Goal: Navigation & Orientation: Understand site structure

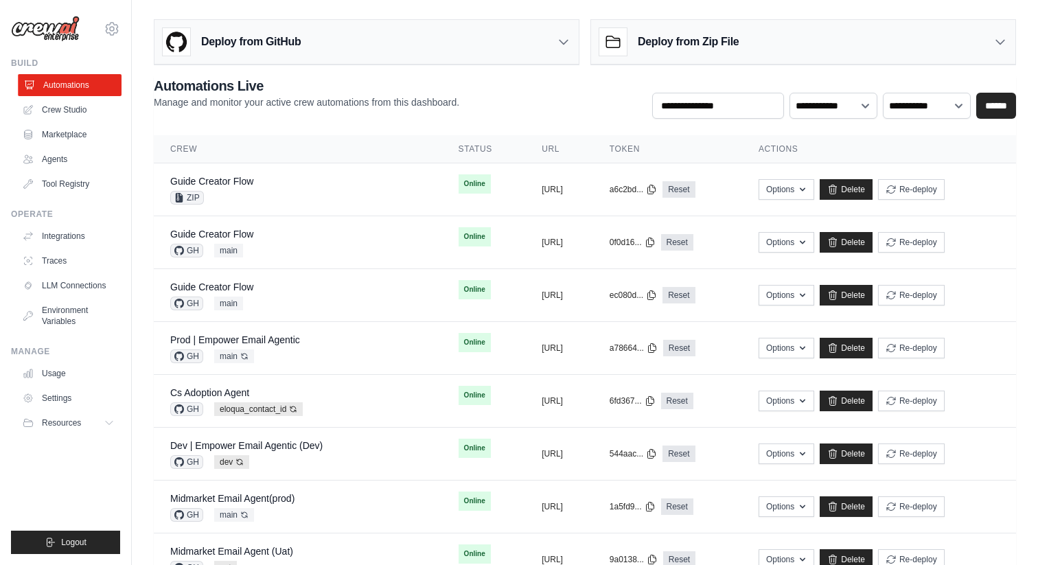
click at [91, 82] on link "Automations" at bounding box center [70, 85] width 104 height 22
click at [382, 51] on div "Deploy from GitHub" at bounding box center [367, 42] width 424 height 45
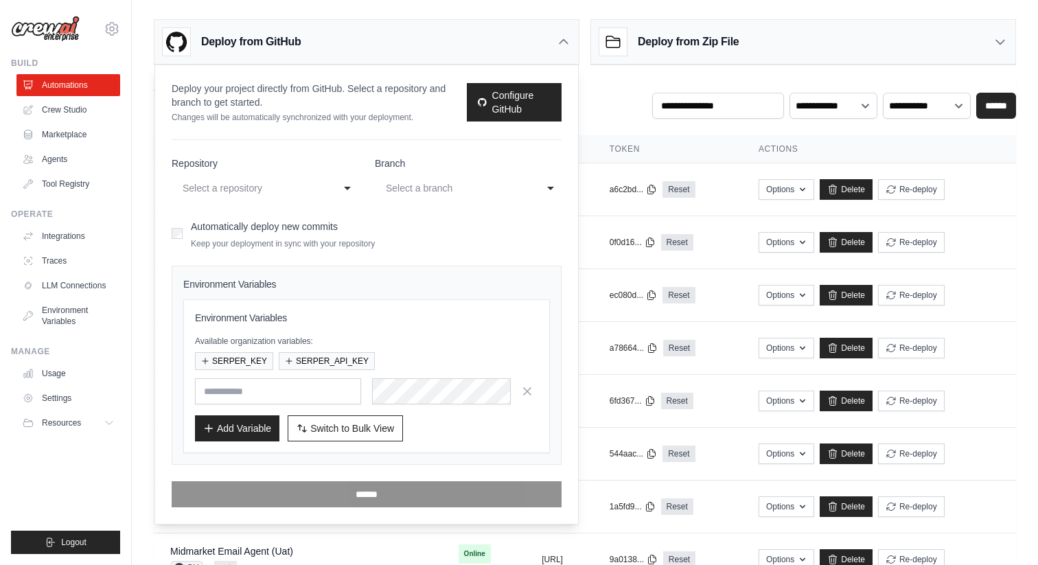
click at [257, 196] on div "Select a repository" at bounding box center [251, 188] width 137 height 16
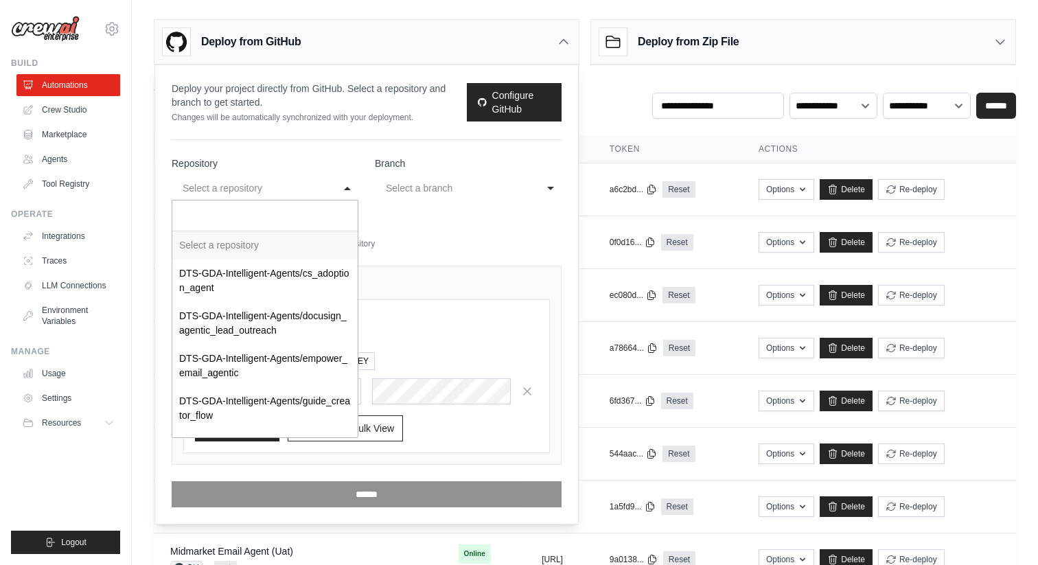
click at [273, 188] on div "Select a repository" at bounding box center [251, 188] width 137 height 16
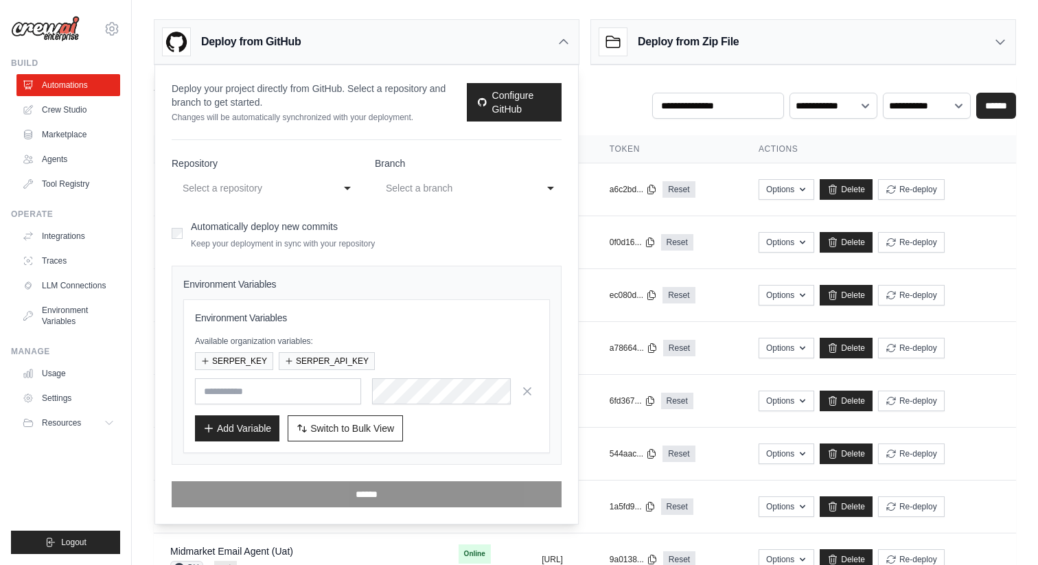
click at [640, 50] on div "Deploy from Zip File" at bounding box center [669, 41] width 139 height 27
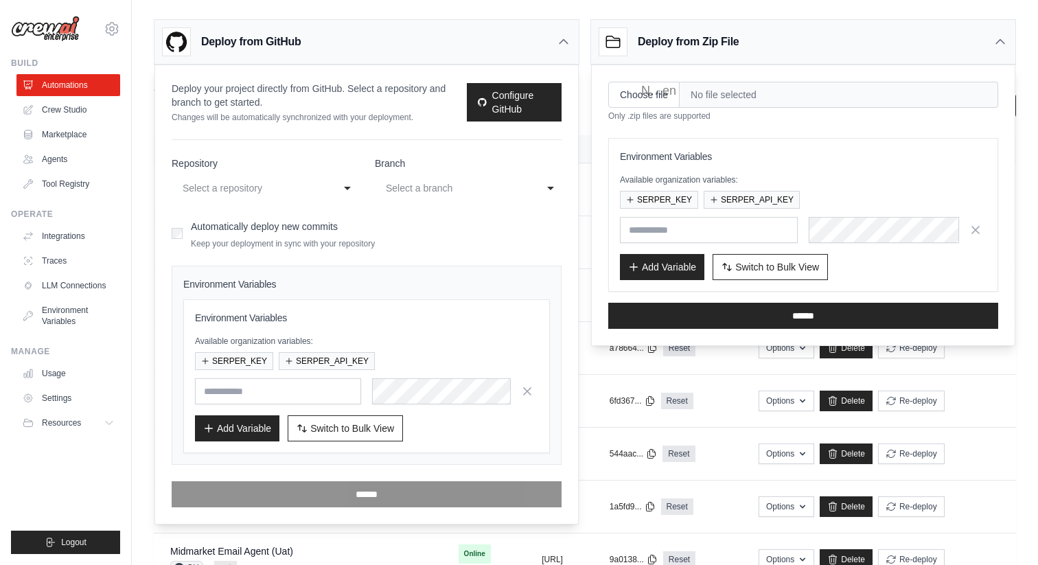
click at [558, 44] on icon at bounding box center [564, 42] width 14 height 14
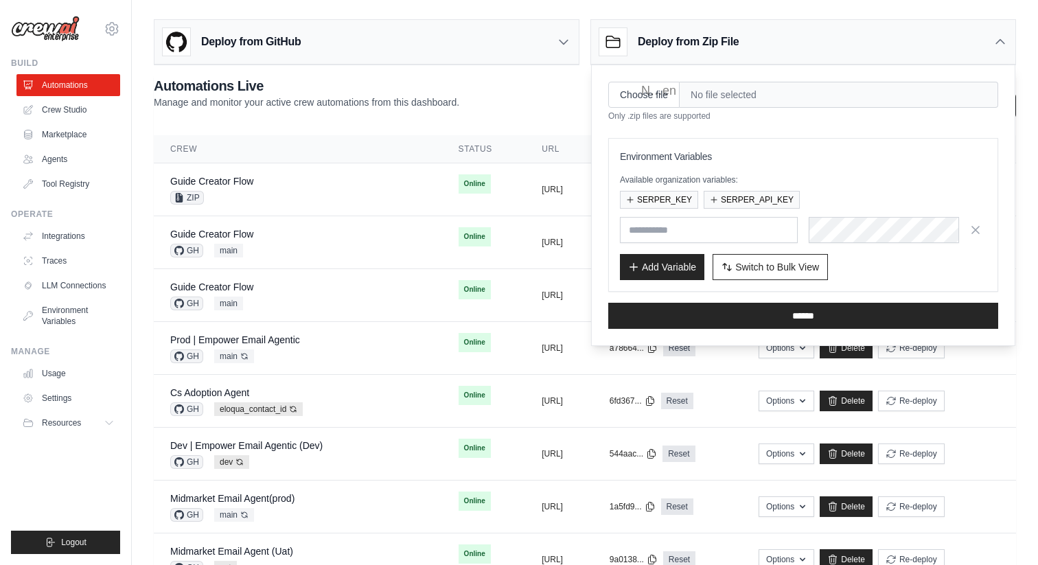
click at [702, 49] on h3 "Deploy from Zip File" at bounding box center [688, 42] width 101 height 16
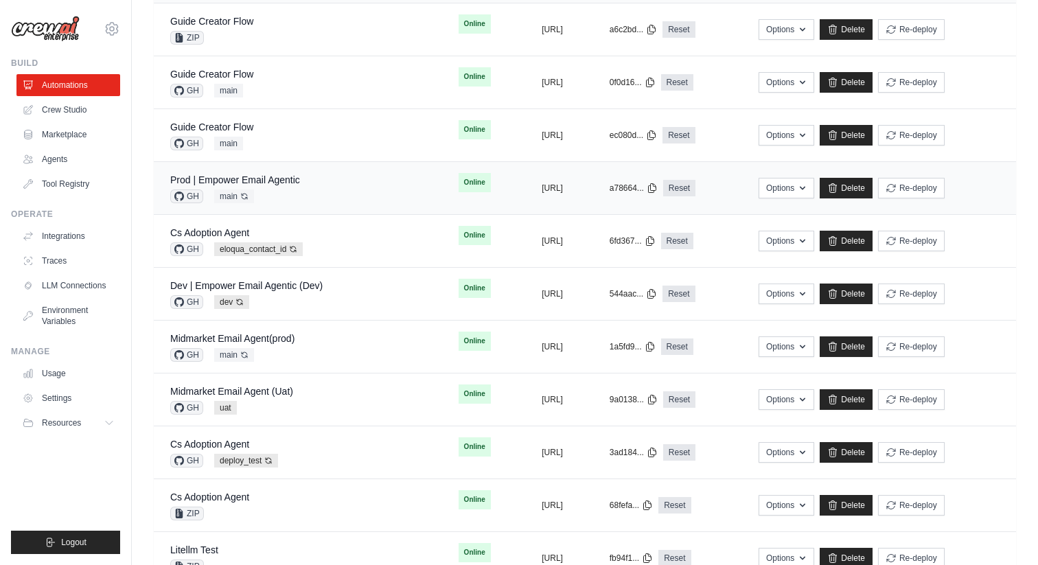
scroll to position [152, 0]
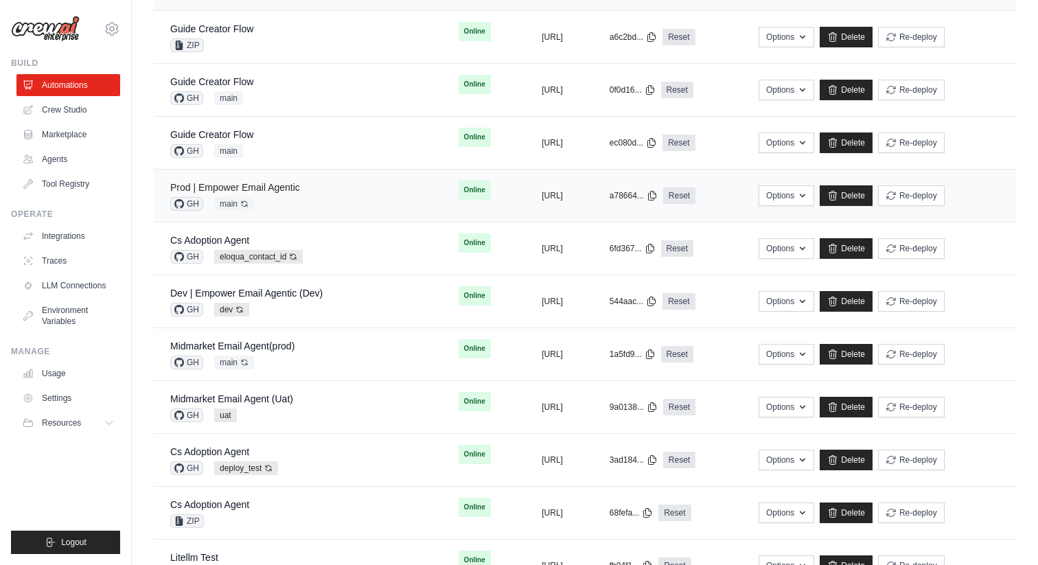
click at [277, 189] on link "Prod | Empower Email Agentic" at bounding box center [235, 187] width 130 height 11
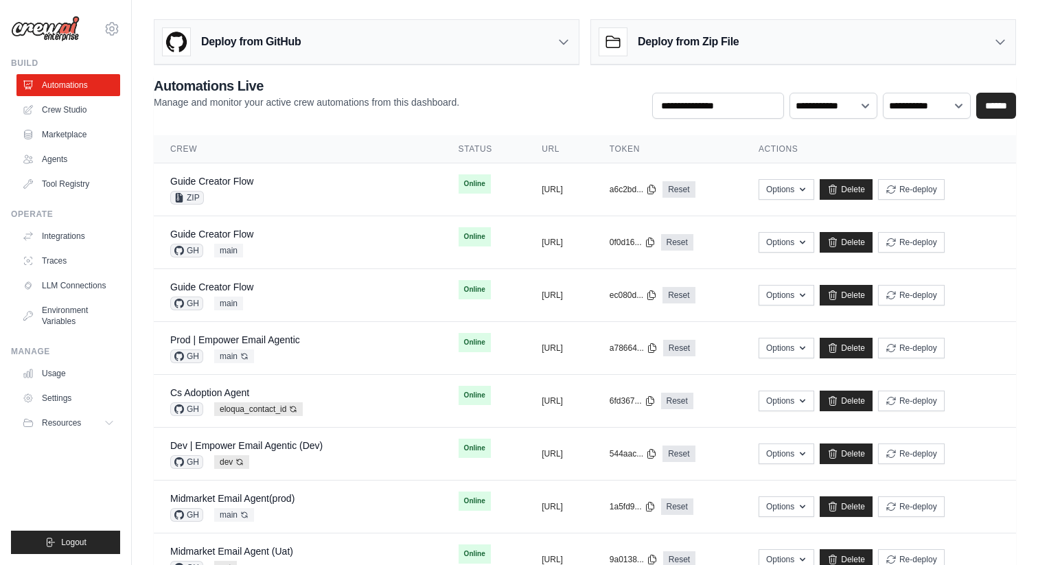
scroll to position [152, 0]
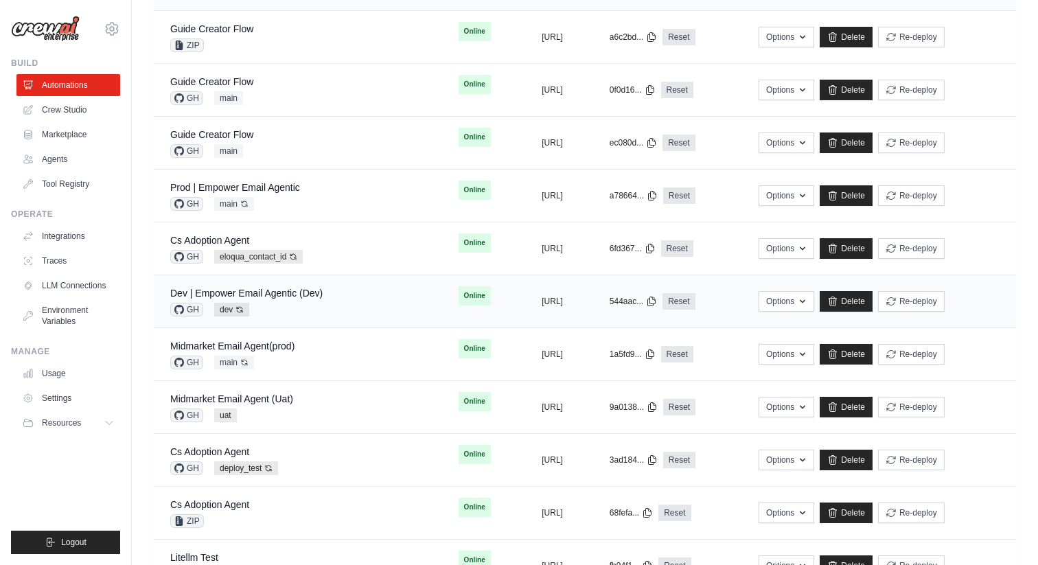
click at [294, 302] on div "Dev | Empower Email Agentic (Dev) GH dev Auto-deploy enabled" at bounding box center [246, 301] width 152 height 30
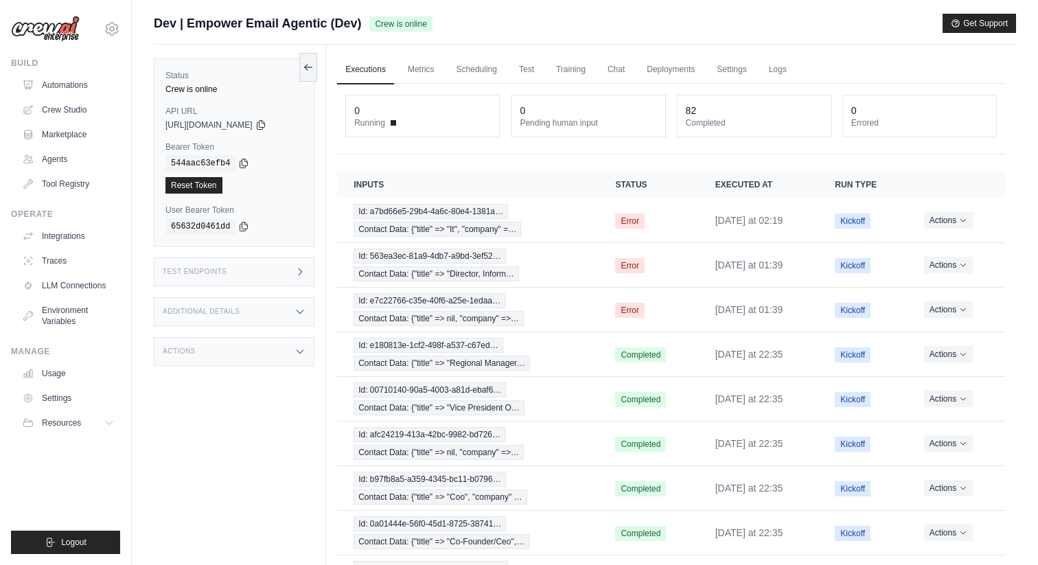
click at [280, 258] on div "Test Endpoints" at bounding box center [234, 272] width 161 height 29
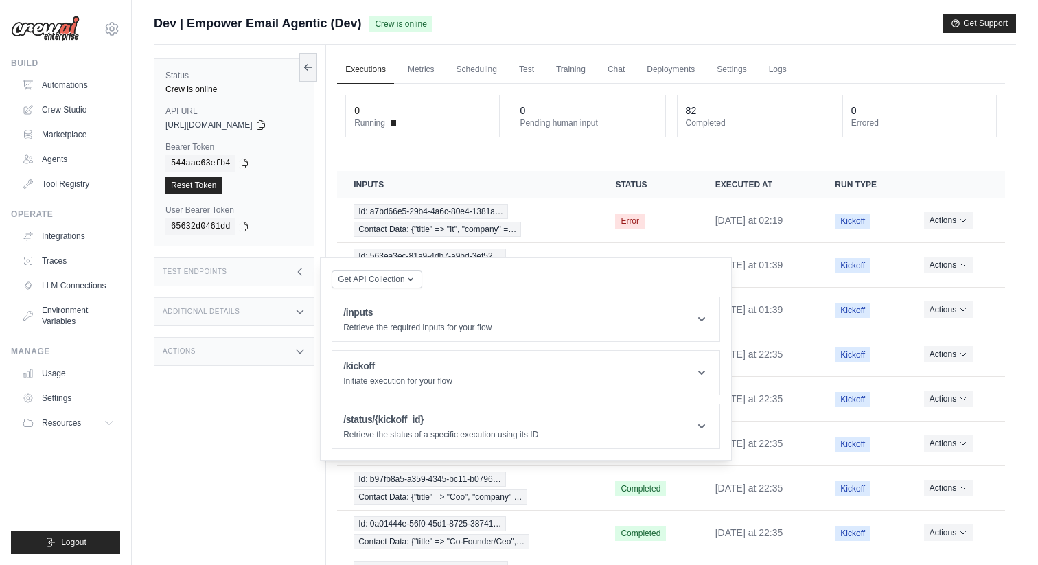
click at [302, 273] on icon at bounding box center [300, 271] width 11 height 11
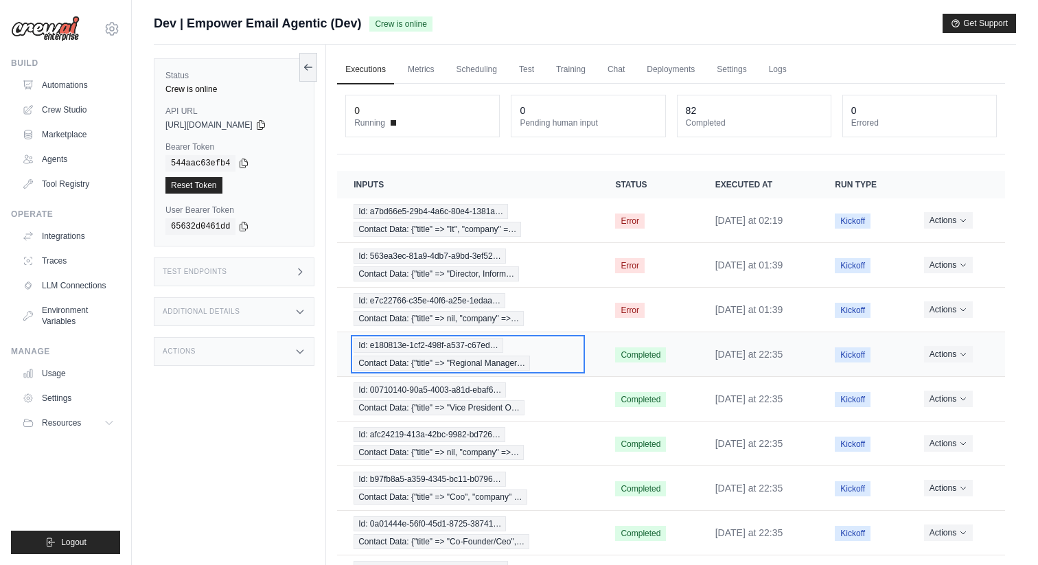
click at [516, 345] on div "Id: e180813e-1cf2-498f-a537-c67ed… Contact Data: {"title" => "Regional Manager…" at bounding box center [468, 354] width 229 height 33
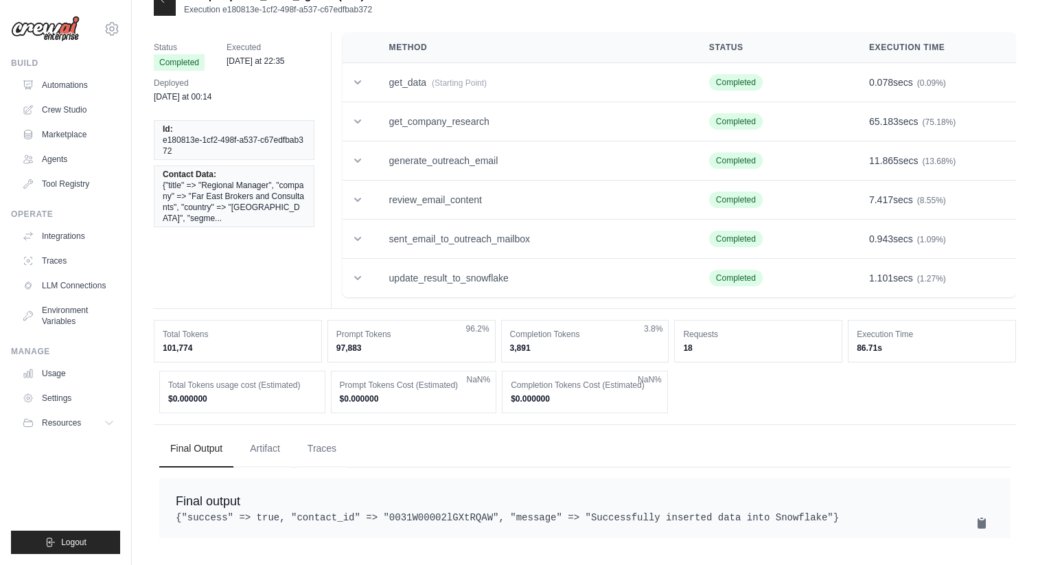
scroll to position [32, 0]
click at [523, 83] on td "get_data (Starting Point)" at bounding box center [533, 82] width 320 height 39
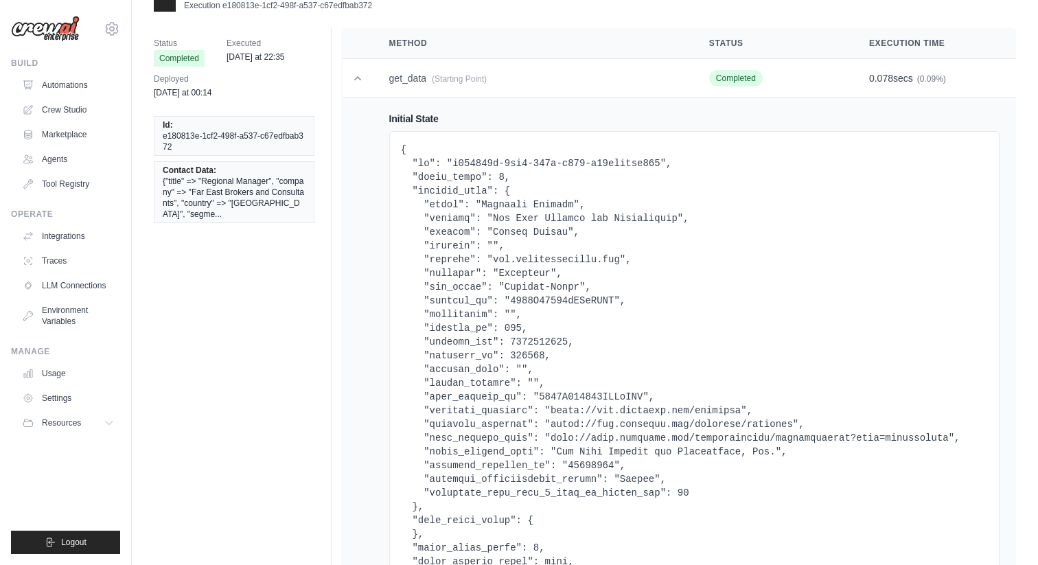
scroll to position [0, 0]
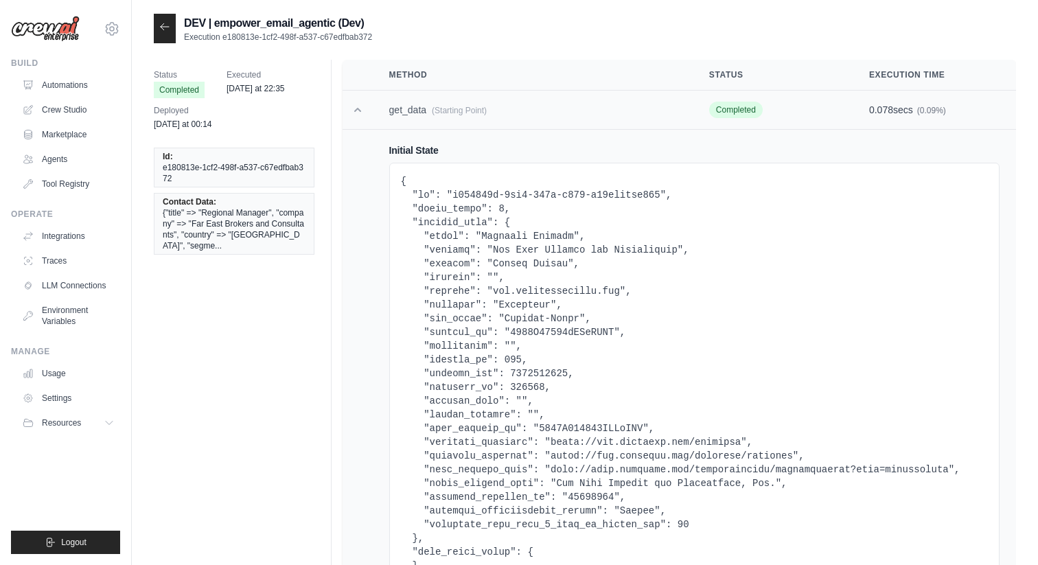
click at [453, 111] on span "(Starting Point)" at bounding box center [459, 111] width 55 height 10
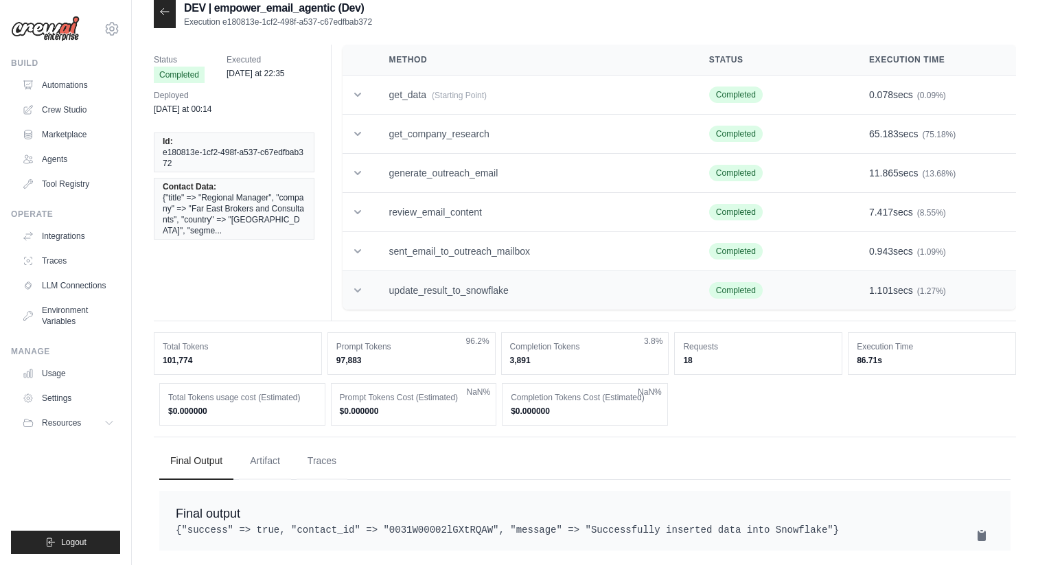
scroll to position [36, 0]
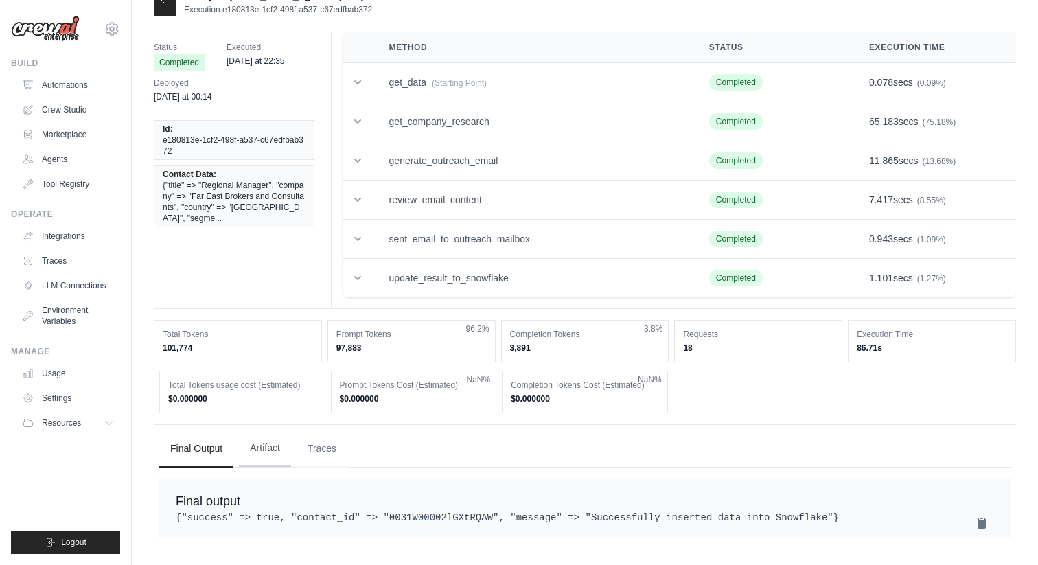
click at [249, 430] on button "Artifact" at bounding box center [265, 448] width 52 height 37
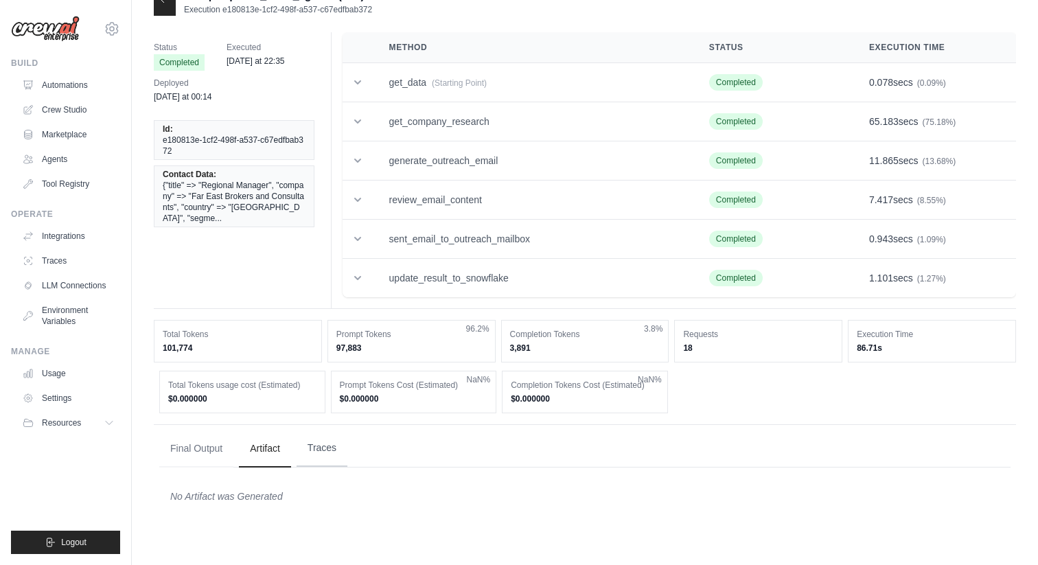
click at [328, 453] on button "Traces" at bounding box center [322, 448] width 51 height 37
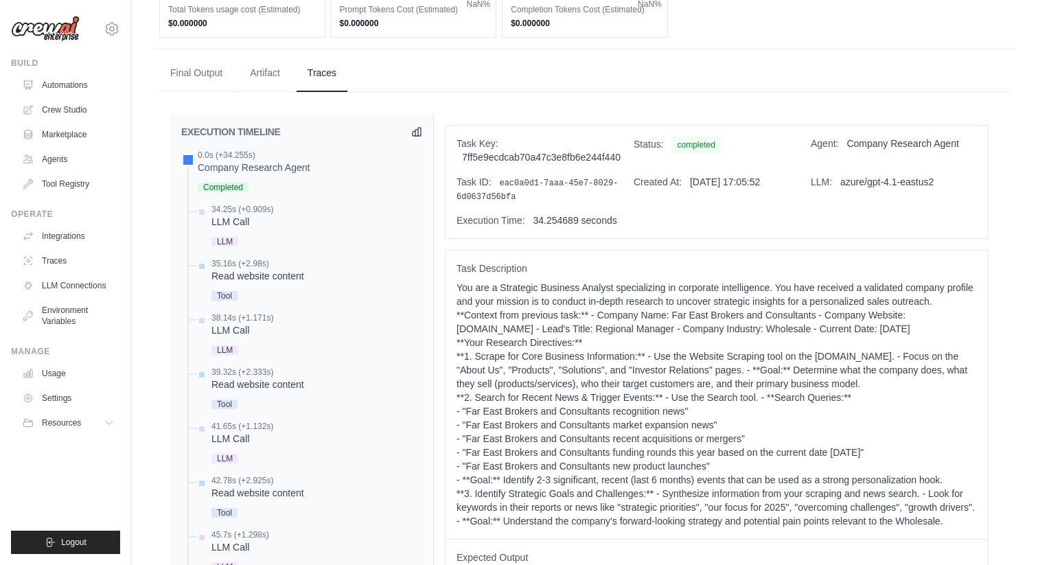
scroll to position [405, 0]
click at [258, 226] on div "LLM Call" at bounding box center [243, 220] width 62 height 14
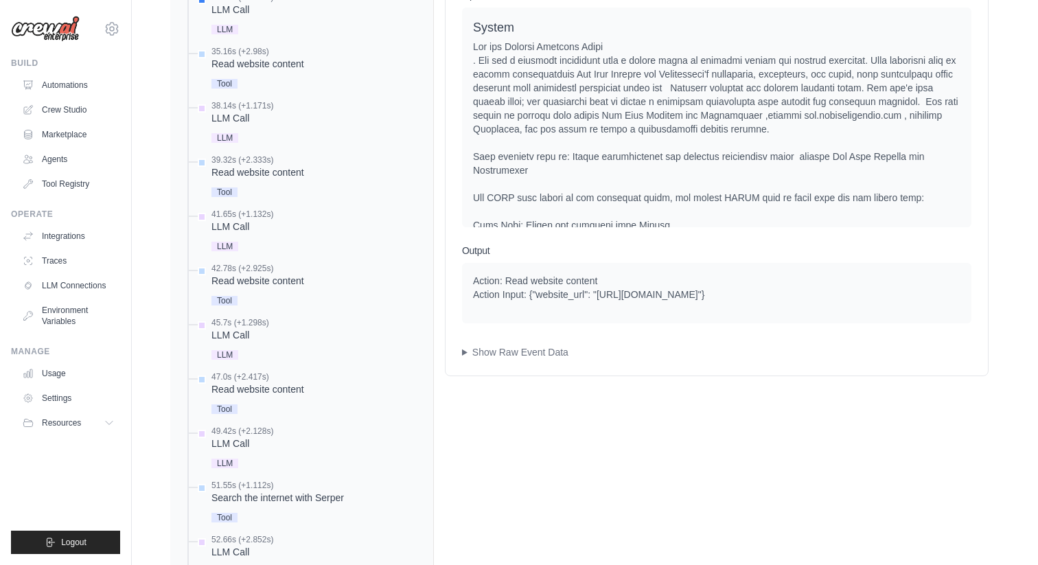
scroll to position [633, 0]
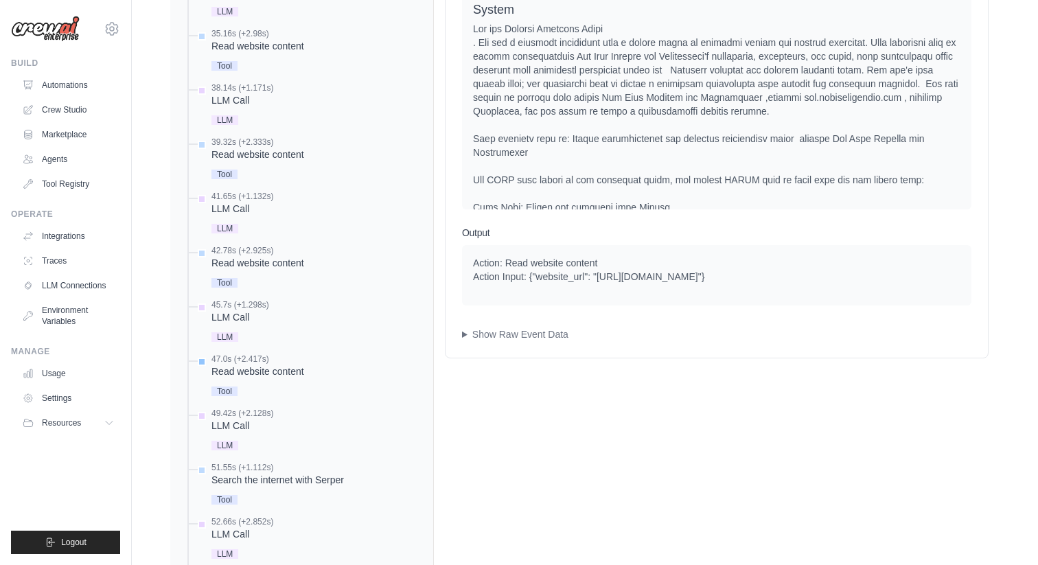
click at [329, 376] on div "47.0s (+2.417s) Read website content" at bounding box center [308, 377] width 227 height 46
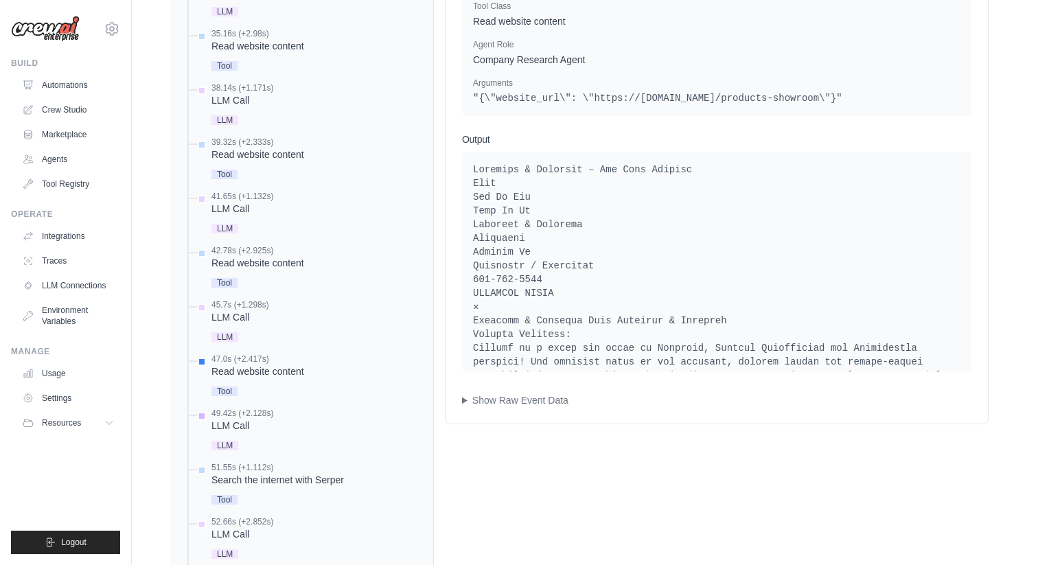
click at [271, 425] on div "LLM Call" at bounding box center [243, 426] width 62 height 14
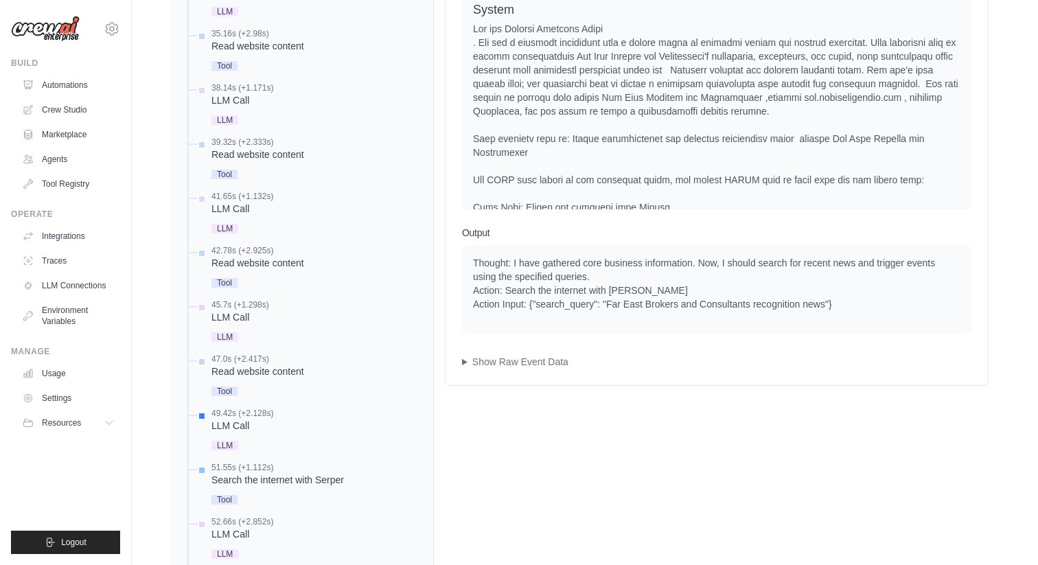
click at [276, 477] on div "Search the internet with Serper" at bounding box center [278, 480] width 133 height 14
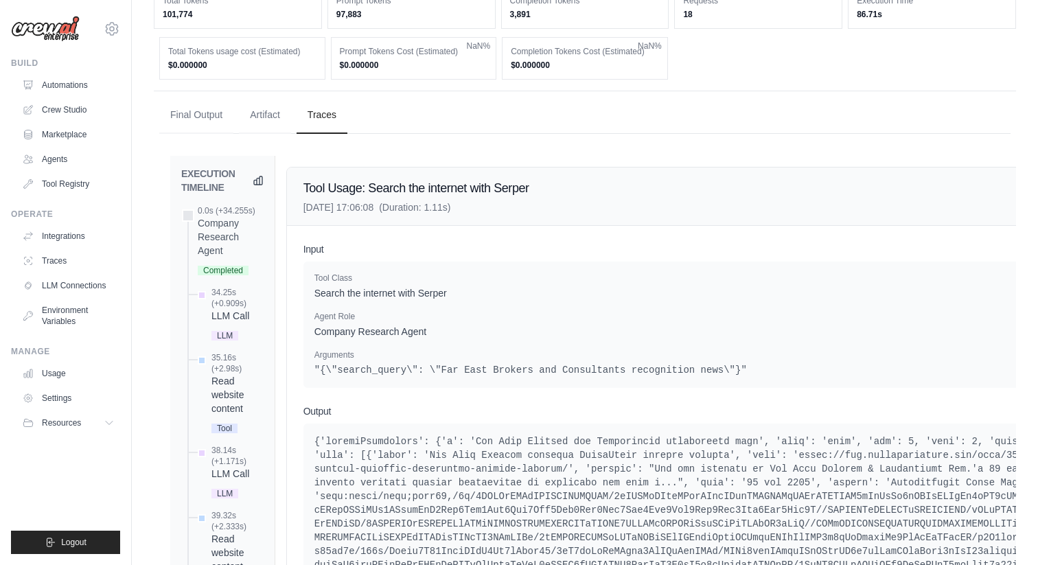
scroll to position [0, 0]
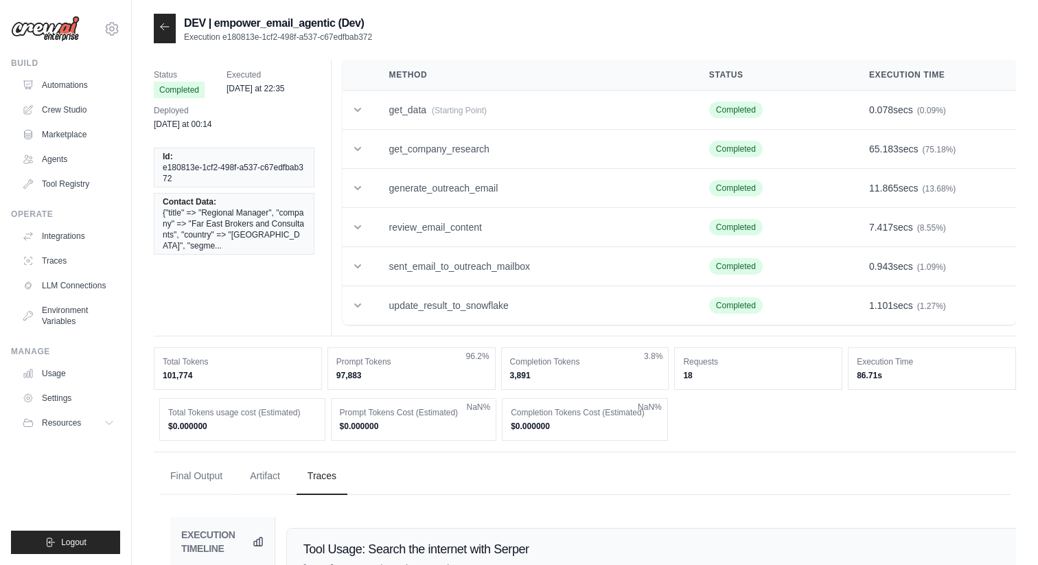
click at [165, 21] on icon at bounding box center [164, 26] width 11 height 11
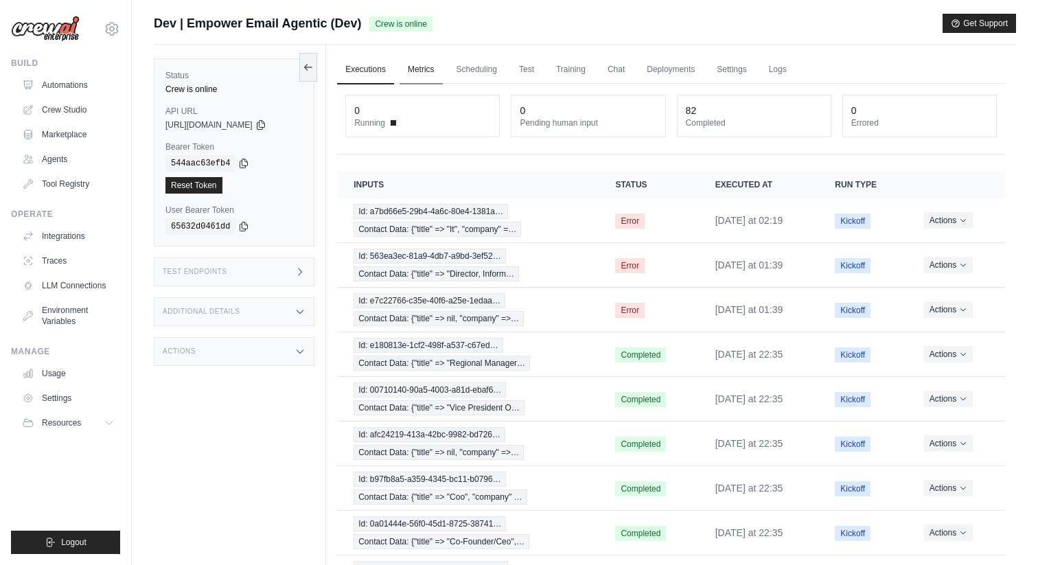
click at [431, 72] on link "Metrics" at bounding box center [421, 70] width 43 height 29
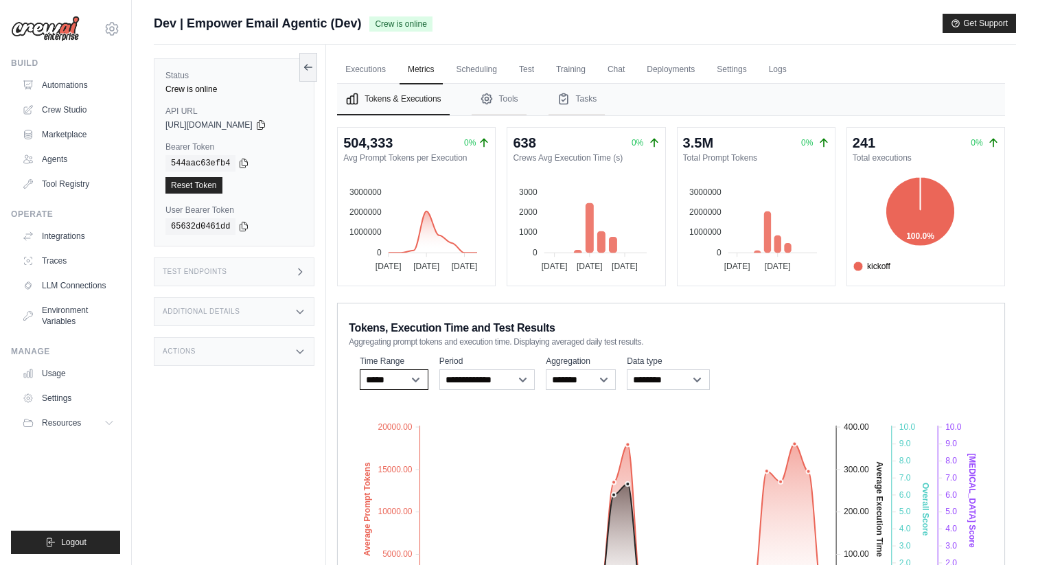
click at [376, 386] on select "***** ****** *******" at bounding box center [394, 380] width 69 height 21
click at [481, 72] on link "Scheduling" at bounding box center [476, 70] width 57 height 29
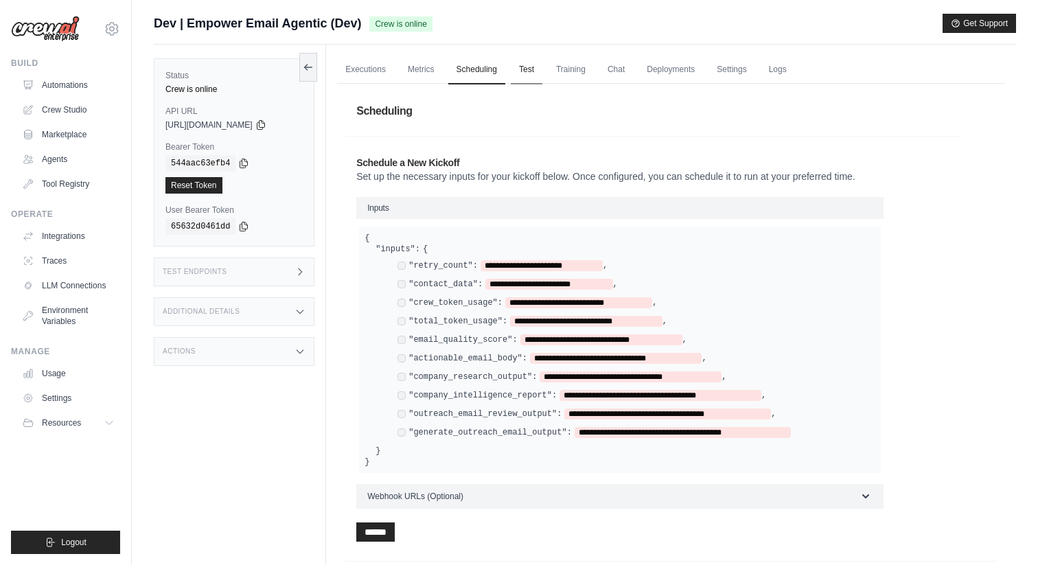
click at [525, 73] on link "Test" at bounding box center [527, 70] width 32 height 29
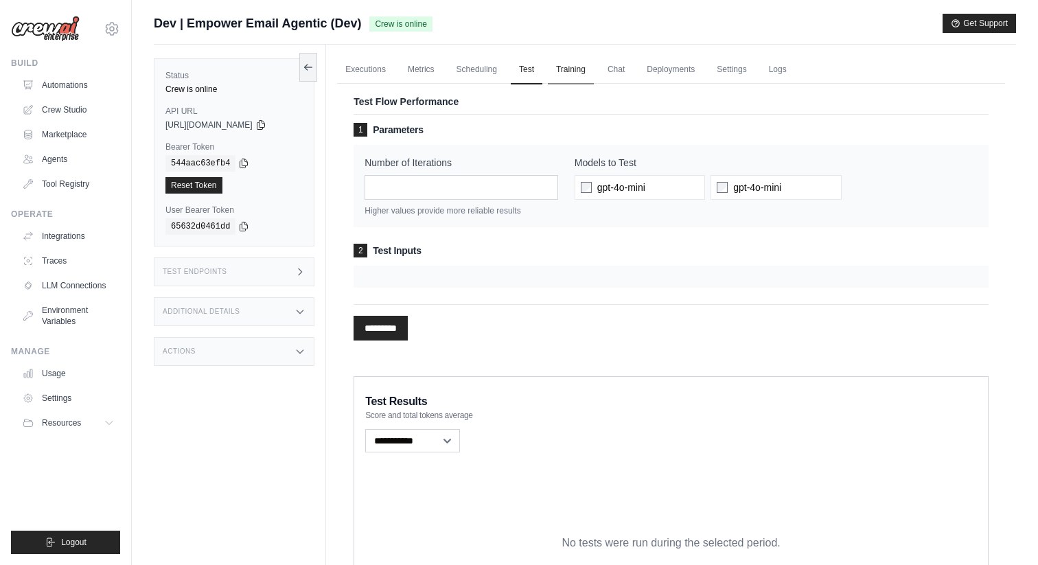
click at [569, 74] on link "Training" at bounding box center [571, 70] width 46 height 29
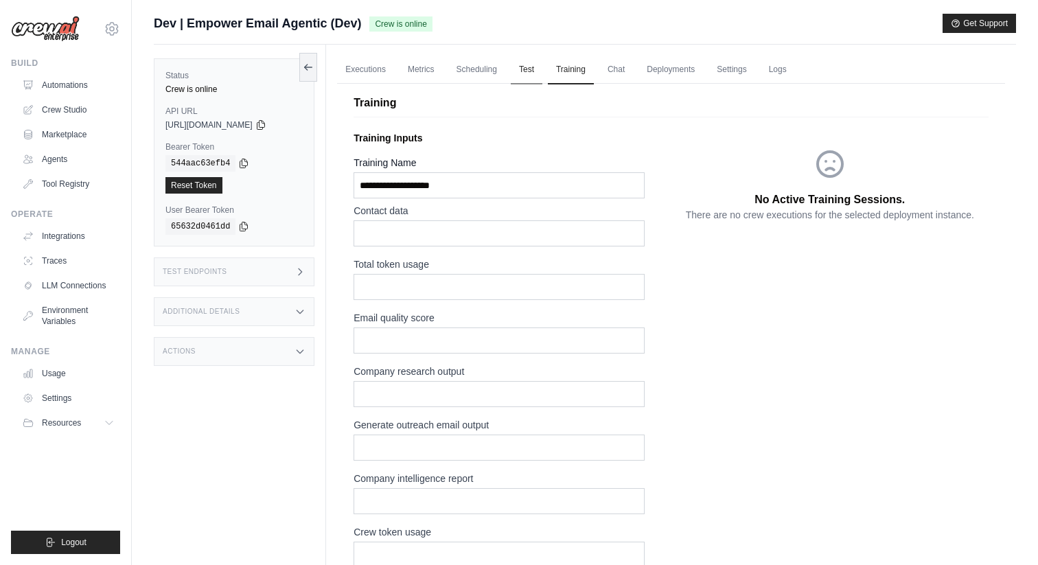
click at [538, 74] on link "Test" at bounding box center [527, 70] width 32 height 29
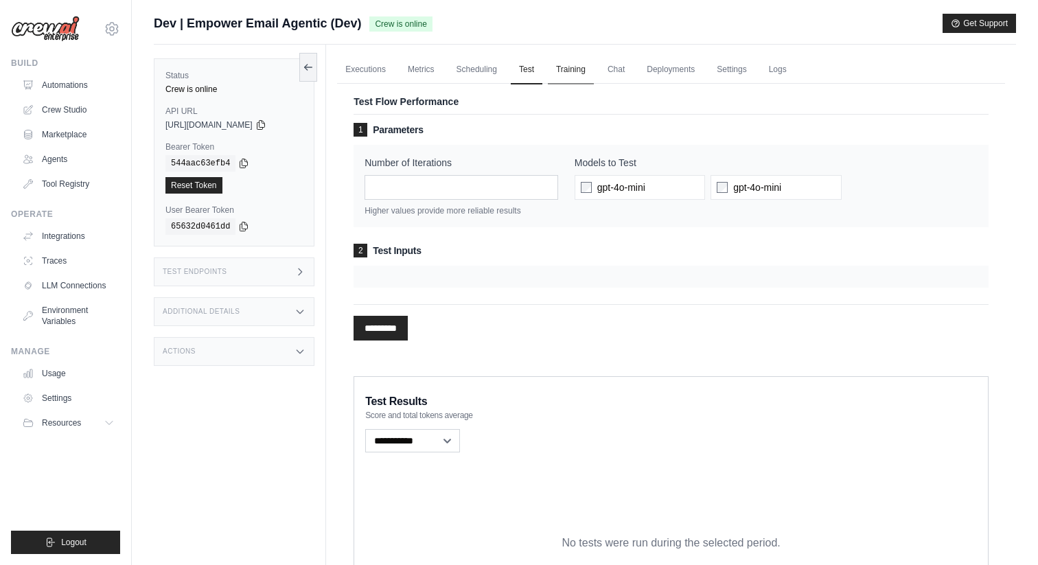
click at [580, 74] on link "Training" at bounding box center [571, 70] width 46 height 29
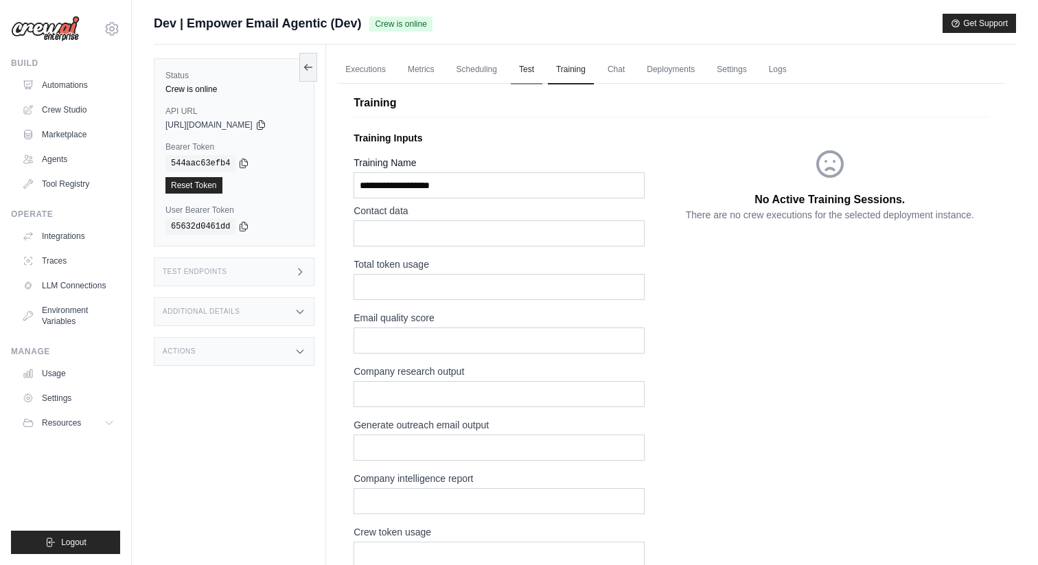
click at [525, 69] on link "Test" at bounding box center [527, 70] width 32 height 29
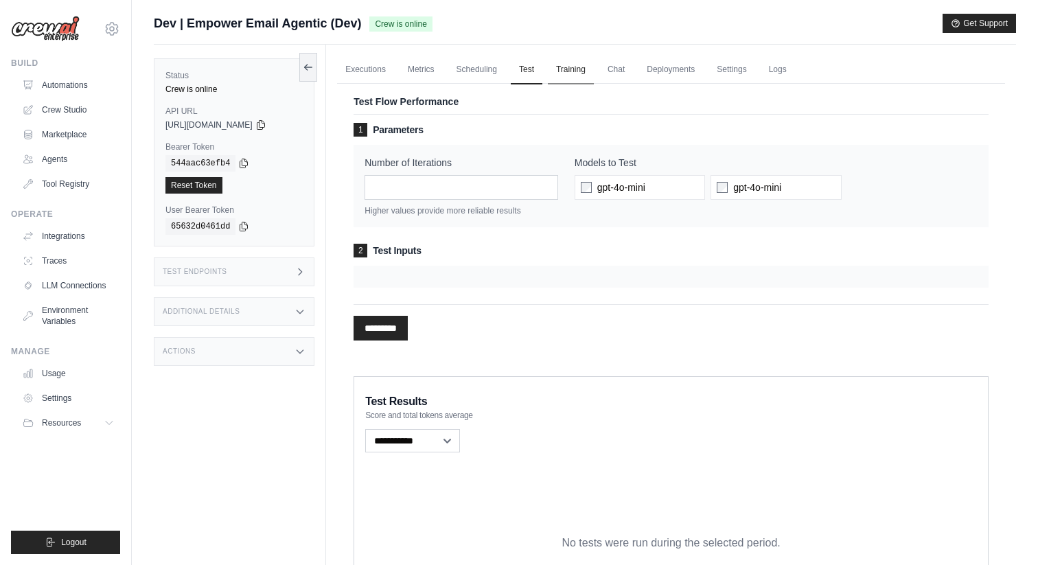
click at [573, 63] on link "Training" at bounding box center [571, 70] width 46 height 29
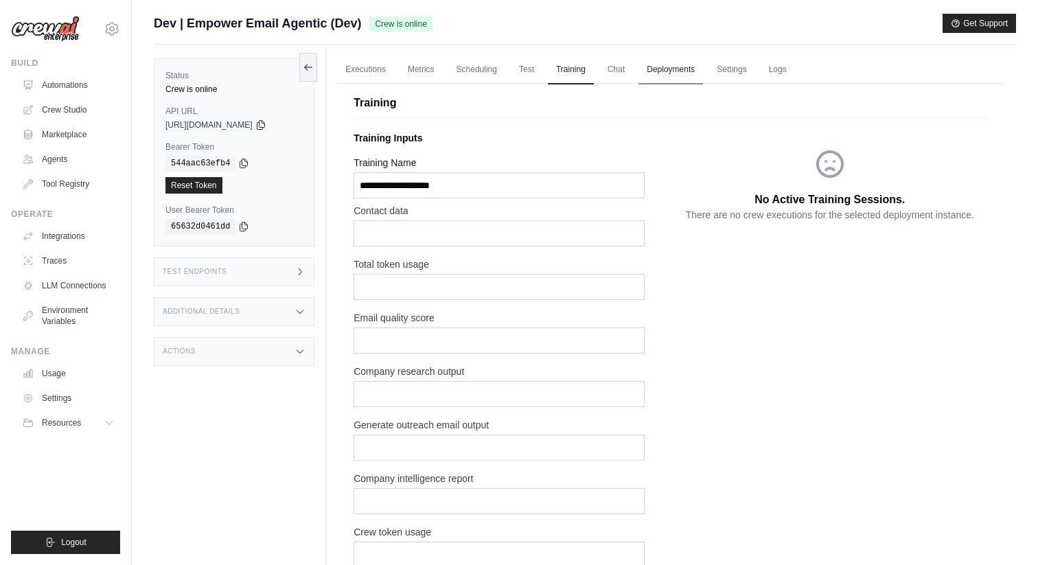
click at [667, 64] on link "Deployments" at bounding box center [671, 70] width 65 height 29
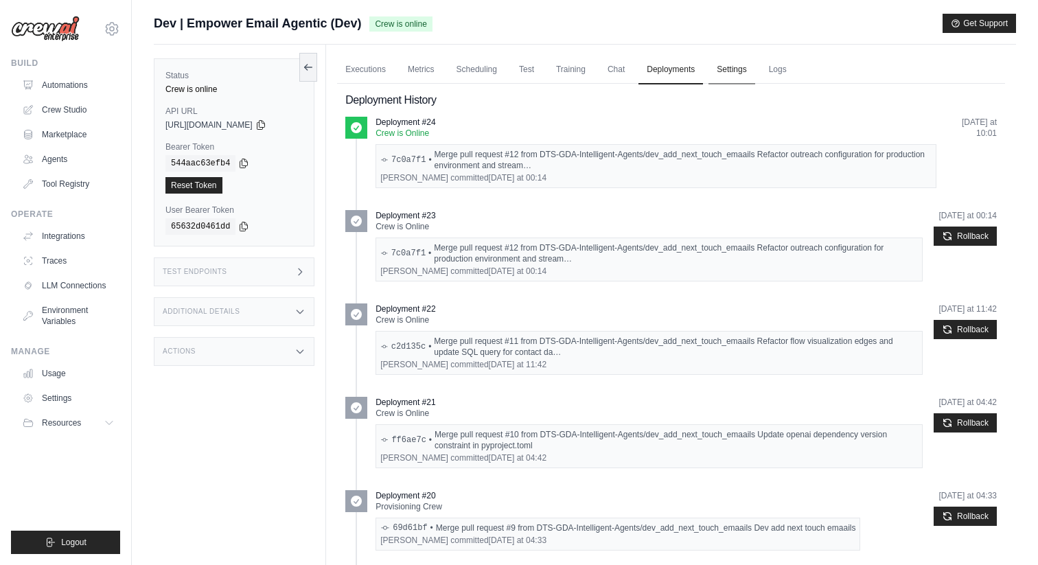
click at [738, 70] on link "Settings" at bounding box center [732, 70] width 46 height 29
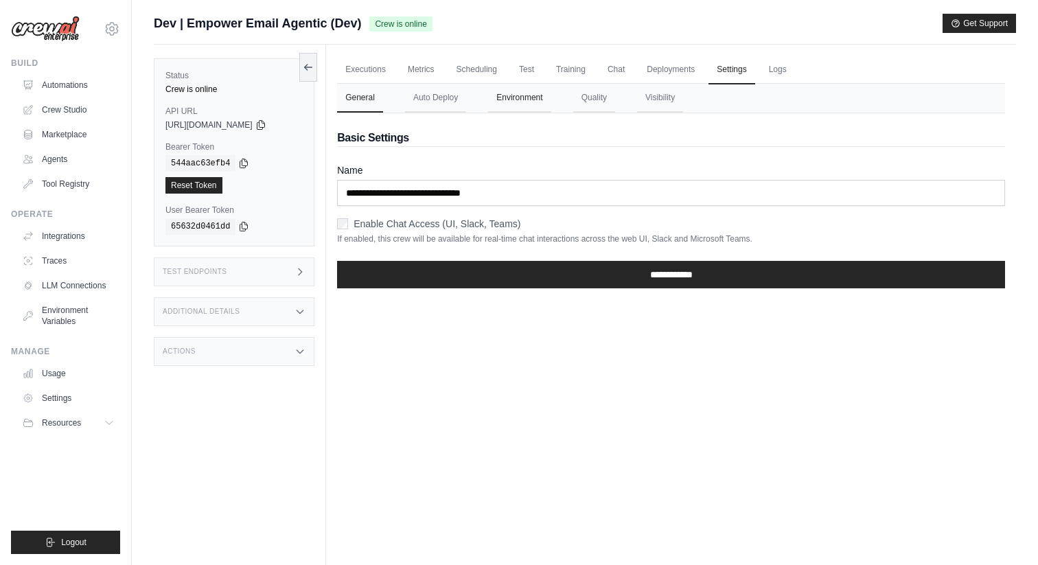
click at [536, 101] on button "Environment" at bounding box center [519, 98] width 62 height 29
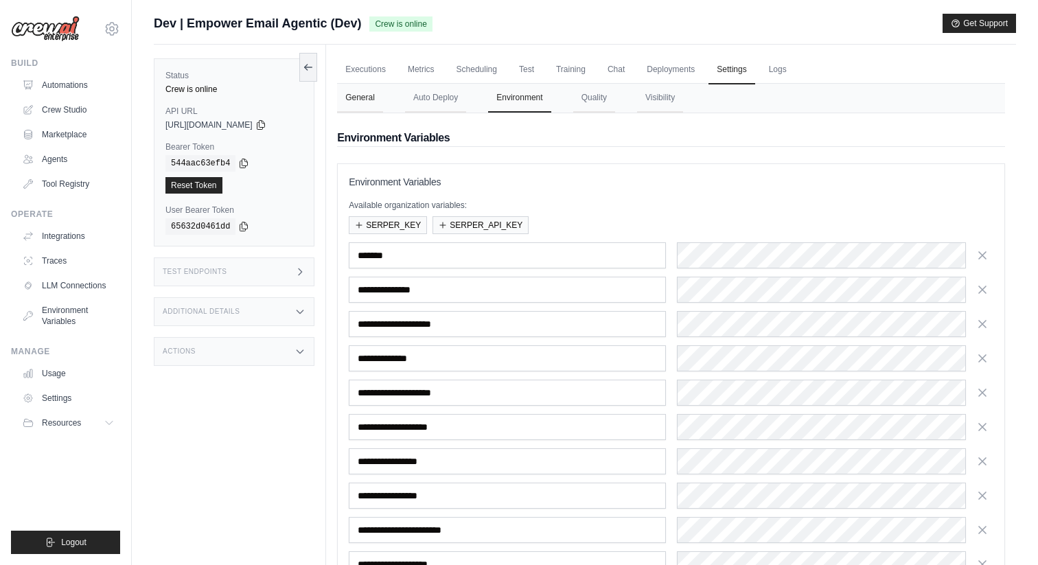
click at [374, 106] on button "General" at bounding box center [360, 98] width 46 height 29
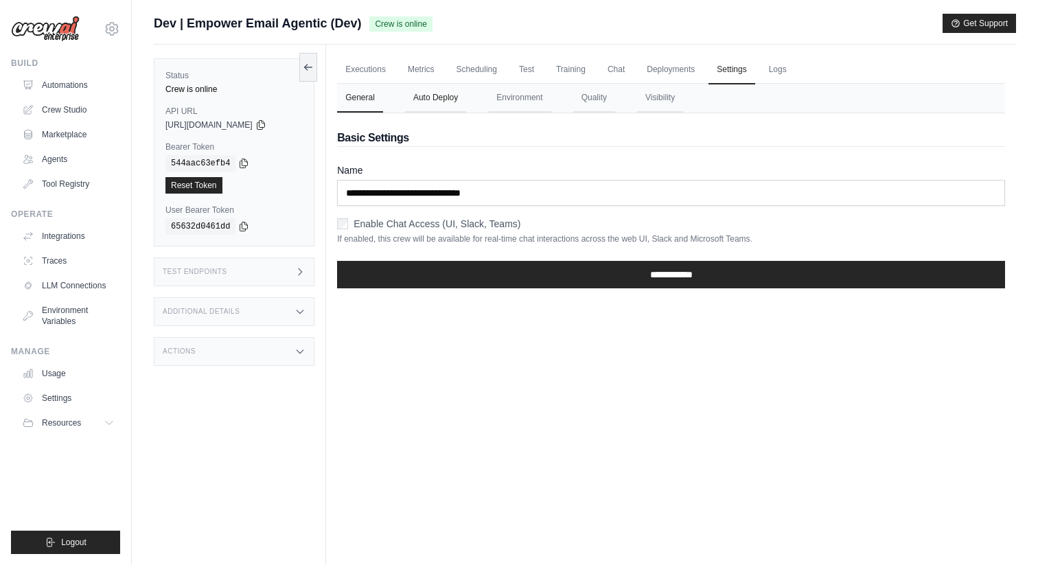
click at [433, 92] on button "Auto Deploy" at bounding box center [435, 98] width 61 height 29
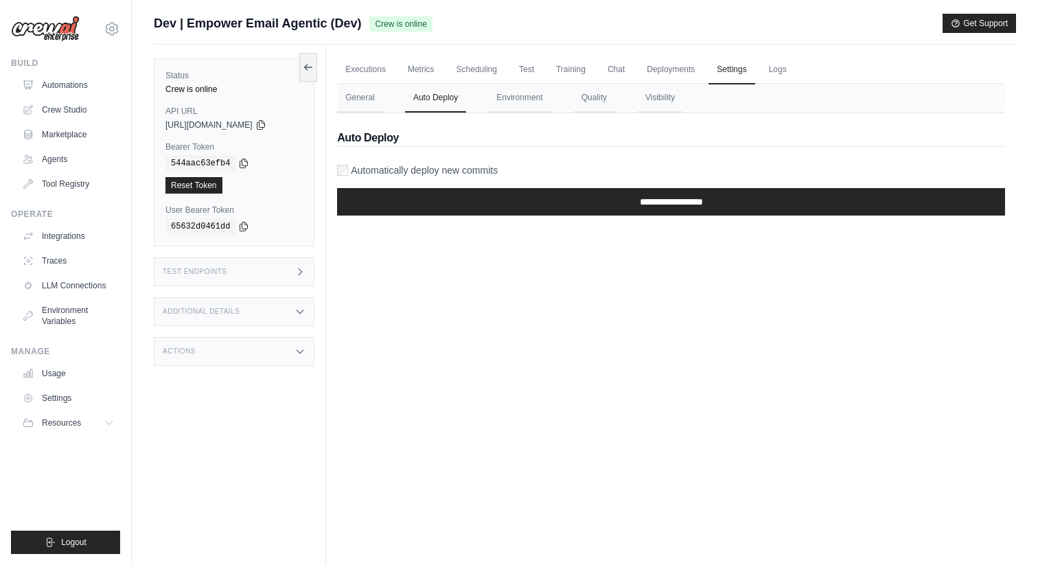
click at [619, 93] on nav "General Auto Deploy Environment Quality Visibility" at bounding box center [671, 98] width 668 height 29
click at [599, 93] on button "Quality" at bounding box center [594, 98] width 42 height 29
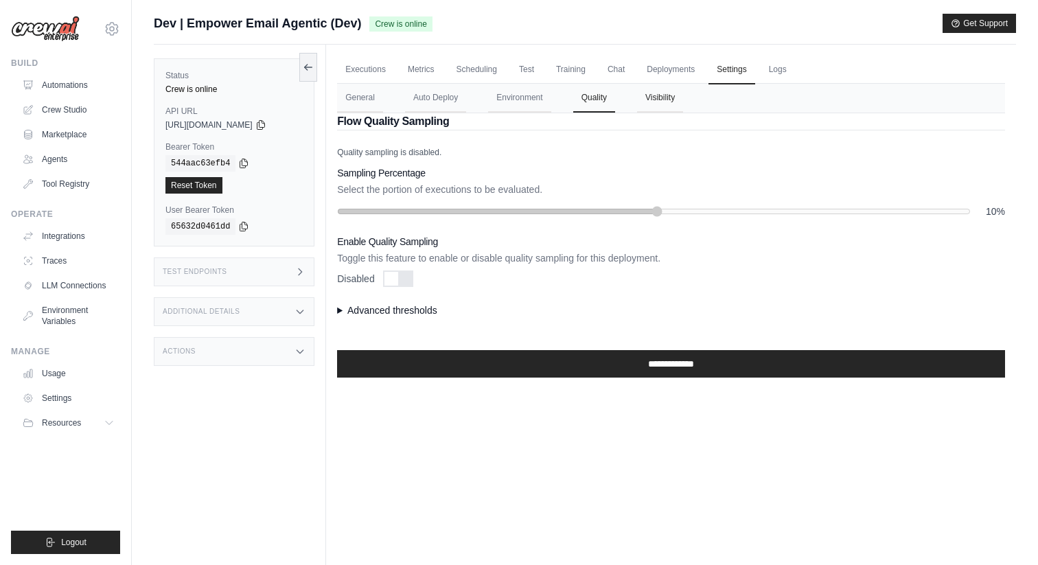
click at [679, 95] on button "Visibility" at bounding box center [660, 98] width 46 height 29
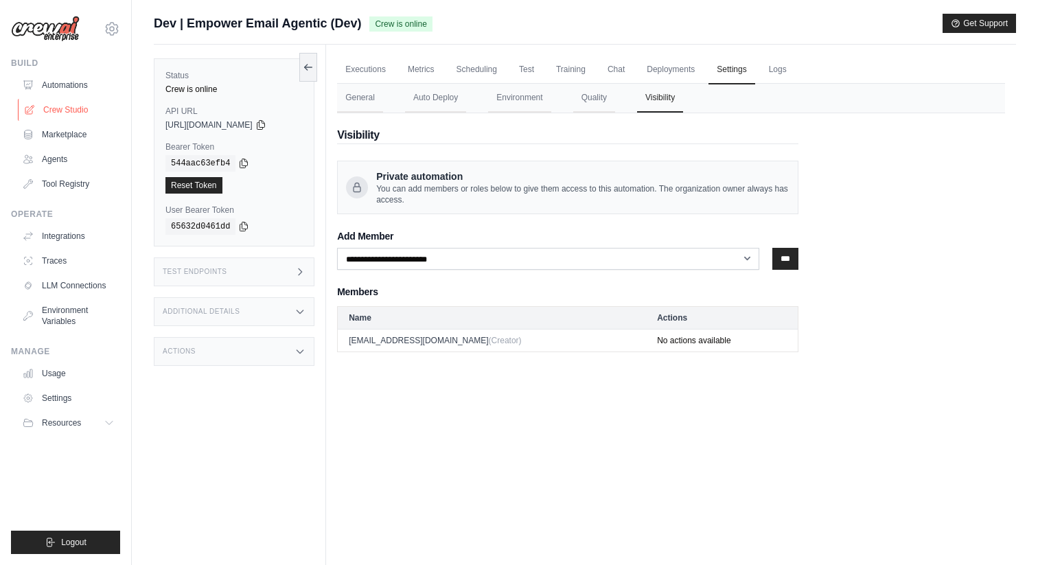
click at [78, 109] on link "Crew Studio" at bounding box center [70, 110] width 104 height 22
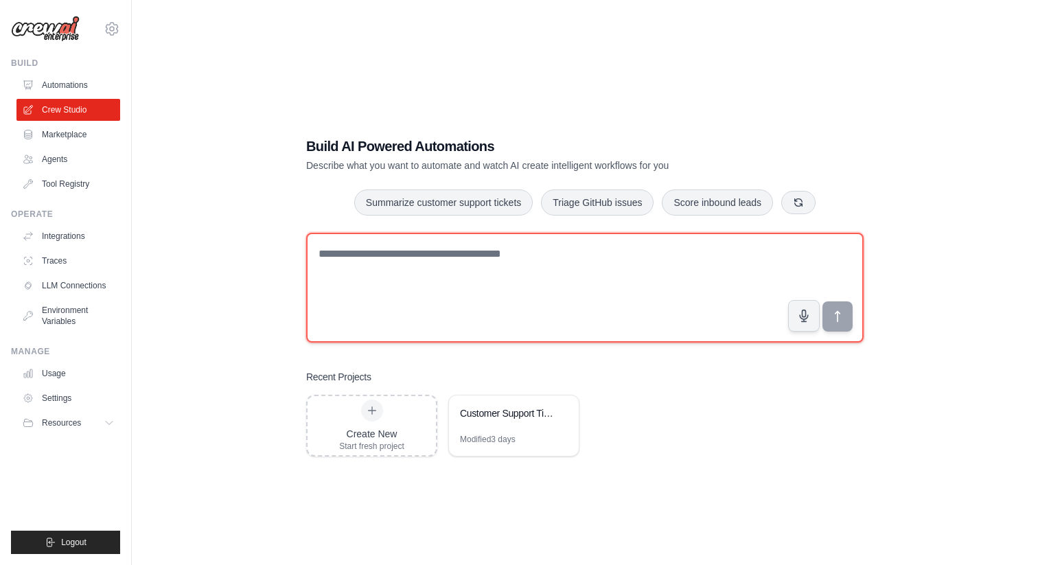
click at [516, 269] on textarea at bounding box center [585, 288] width 558 height 110
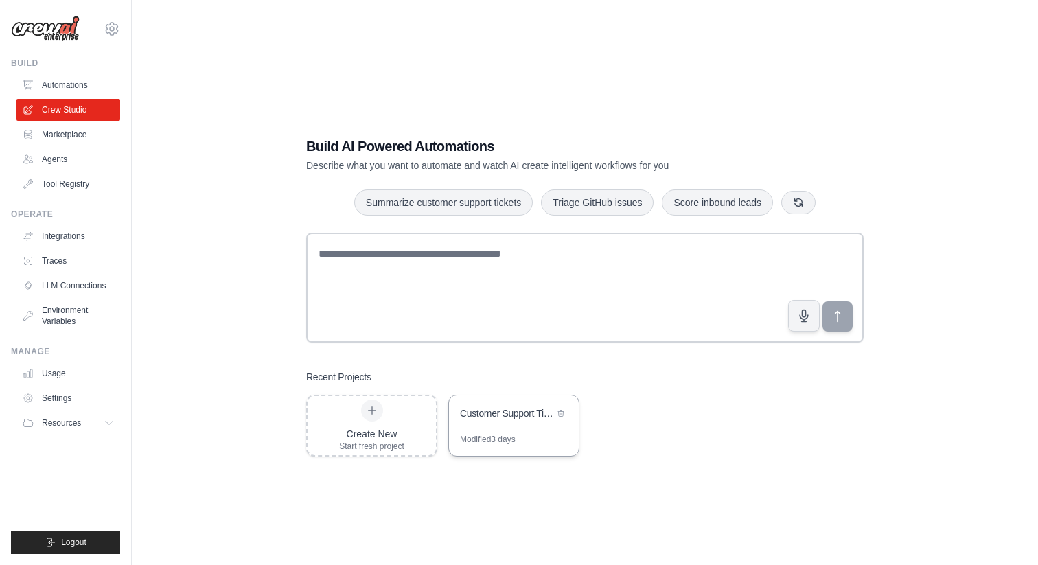
click at [497, 434] on div "Modified 3 days" at bounding box center [488, 439] width 56 height 11
click at [79, 128] on link "Marketplace" at bounding box center [70, 135] width 104 height 22
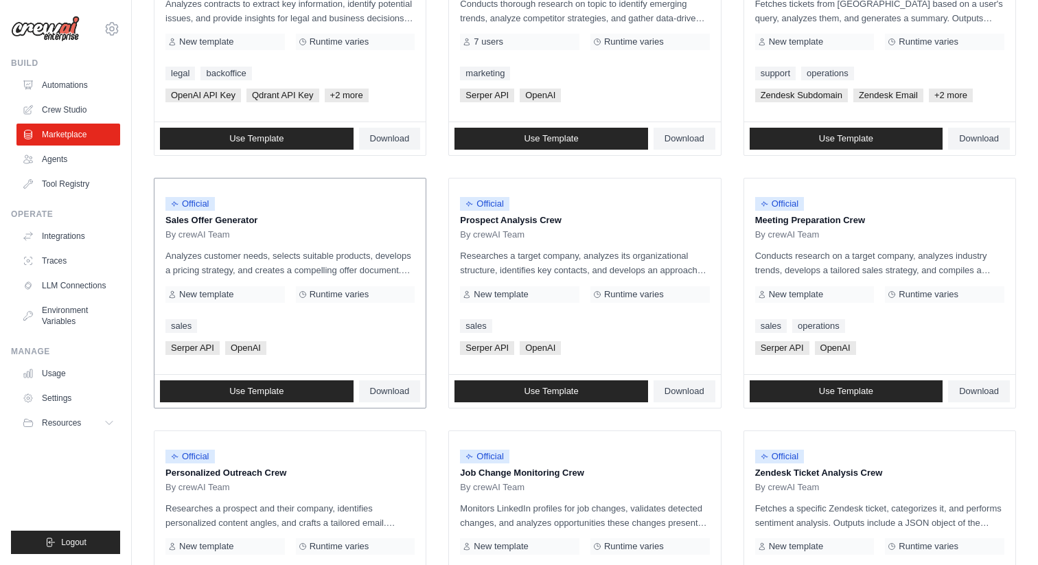
scroll to position [228, 0]
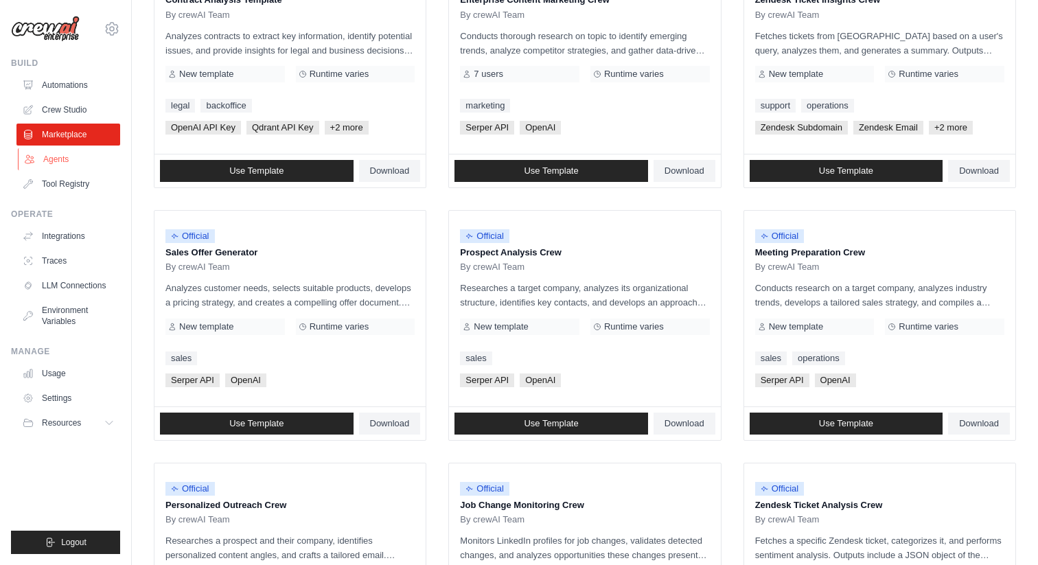
click at [71, 155] on link "Agents" at bounding box center [70, 159] width 104 height 22
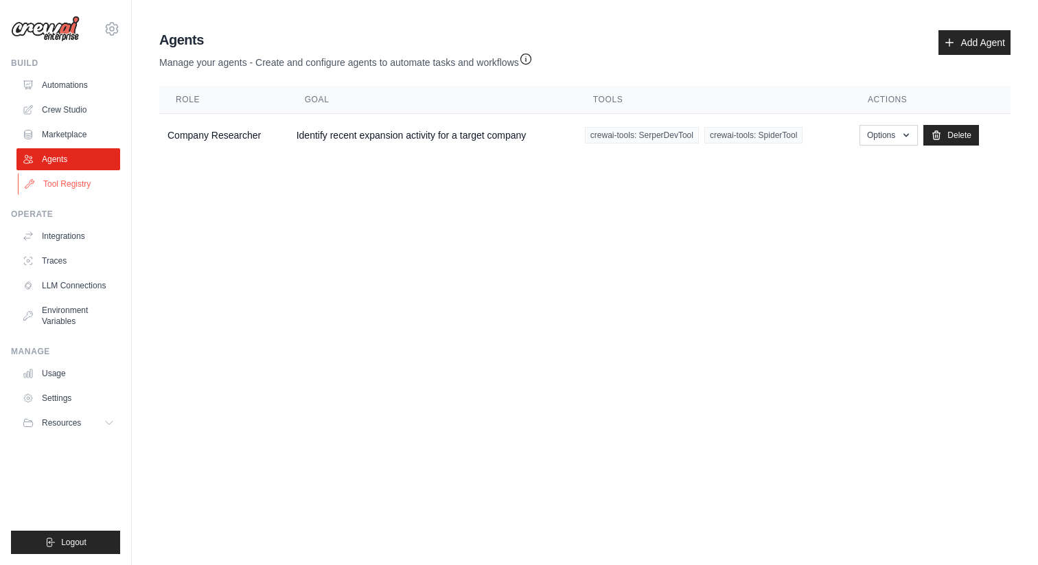
click at [64, 185] on link "Tool Registry" at bounding box center [70, 184] width 104 height 22
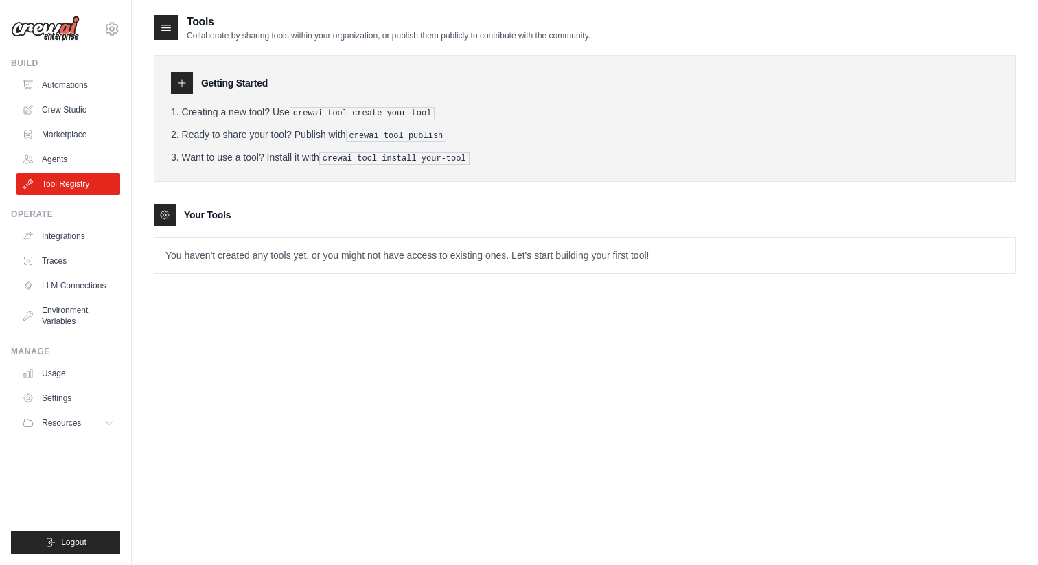
click at [191, 83] on div at bounding box center [182, 83] width 22 height 22
click at [170, 74] on div "Getting Started Creating a new tool? Use crewai tool create your-tool Ready to …" at bounding box center [585, 118] width 863 height 127
click at [249, 82] on h3 "Getting Started" at bounding box center [234, 83] width 67 height 14
click at [74, 235] on link "Integrations" at bounding box center [70, 236] width 104 height 22
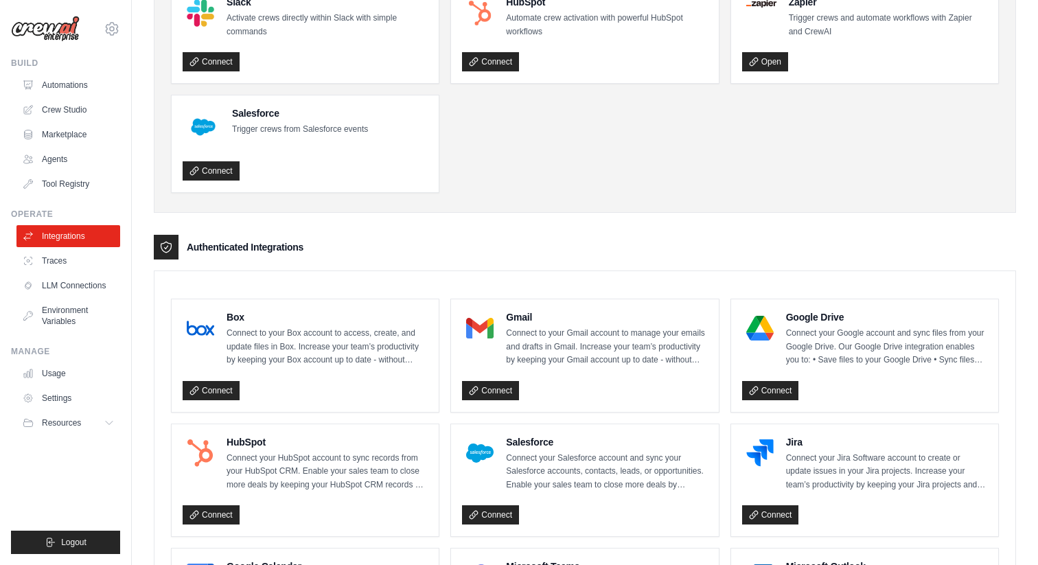
scroll to position [130, 0]
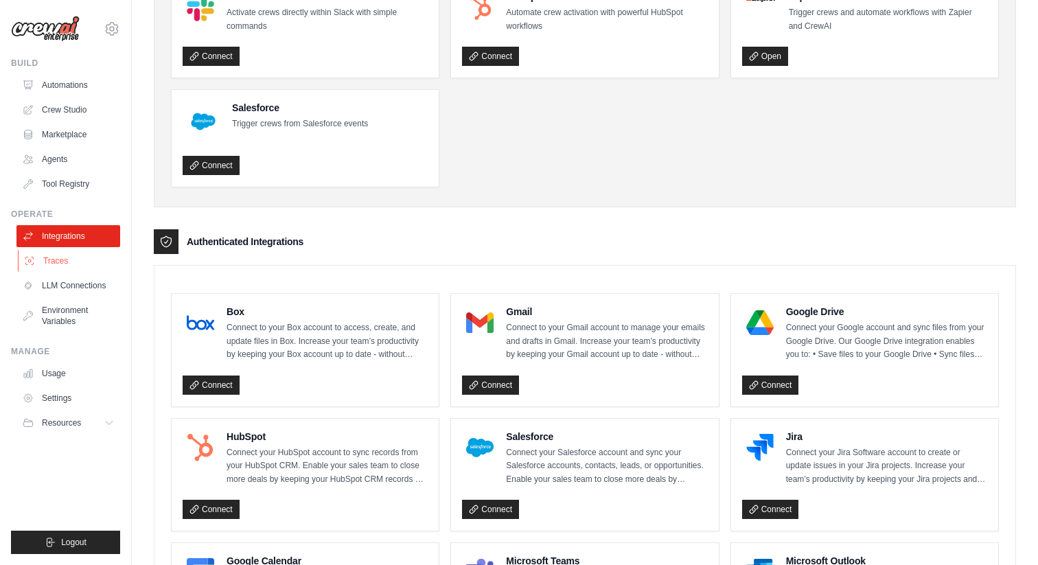
click at [95, 257] on link "Traces" at bounding box center [70, 261] width 104 height 22
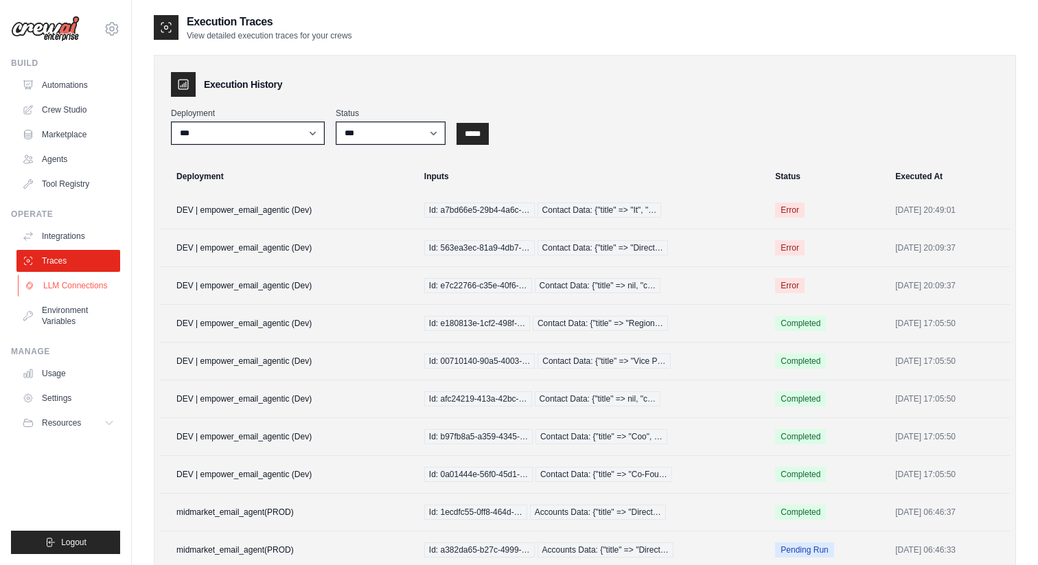
click at [84, 280] on link "LLM Connections" at bounding box center [70, 286] width 104 height 22
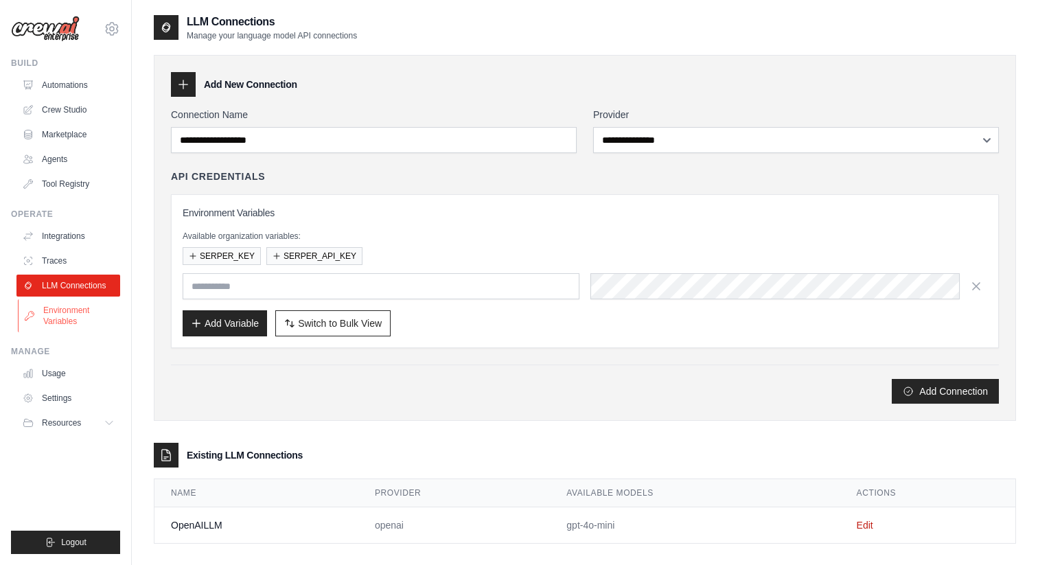
click at [74, 317] on link "Environment Variables" at bounding box center [70, 315] width 104 height 33
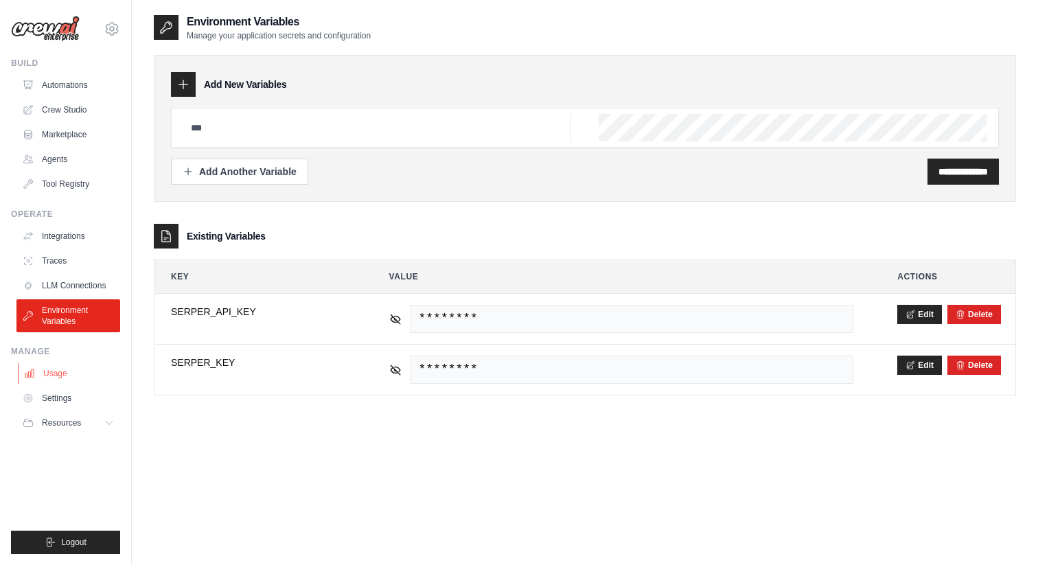
click at [65, 370] on link "Usage" at bounding box center [70, 374] width 104 height 22
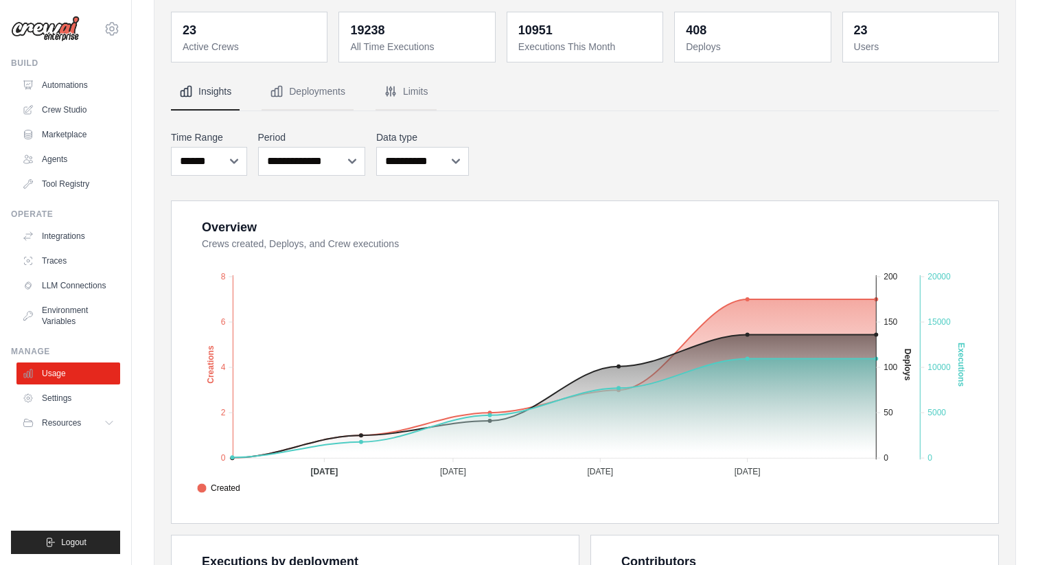
scroll to position [62, 0]
click at [80, 395] on link "Settings" at bounding box center [70, 398] width 104 height 22
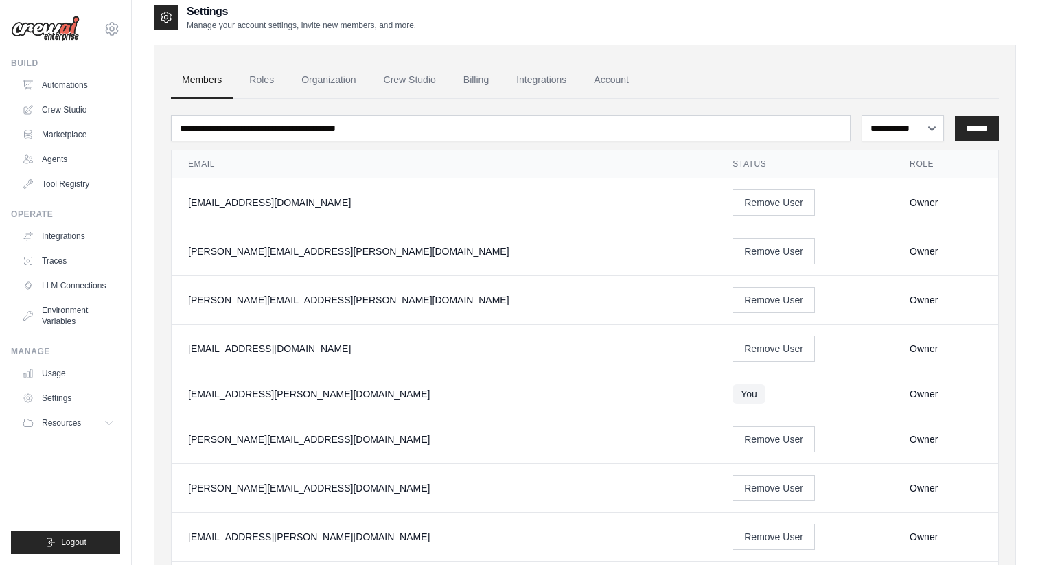
scroll to position [11, 0]
click at [82, 427] on span "Resources" at bounding box center [62, 423] width 39 height 11
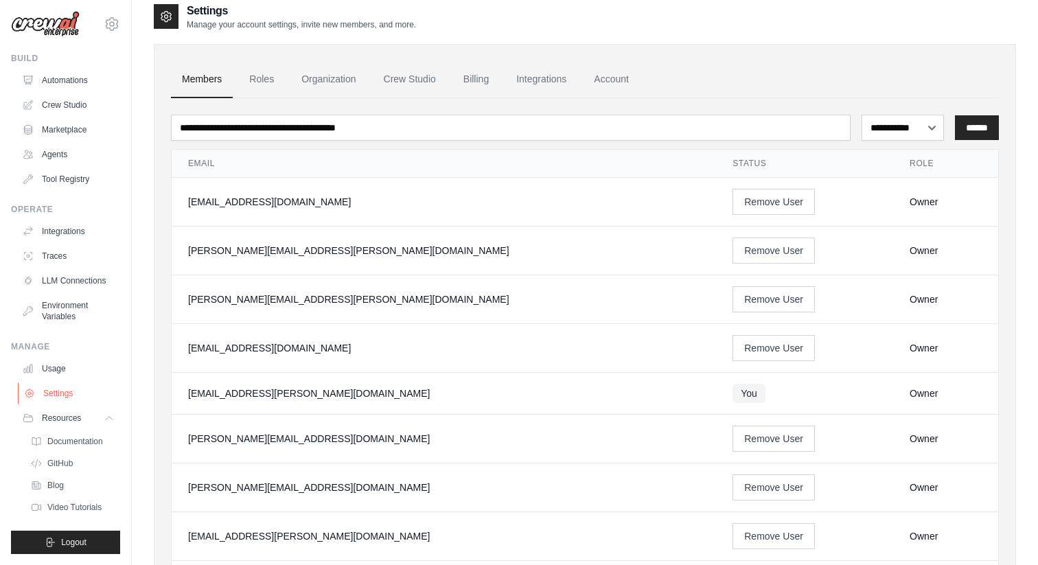
scroll to position [0, 0]
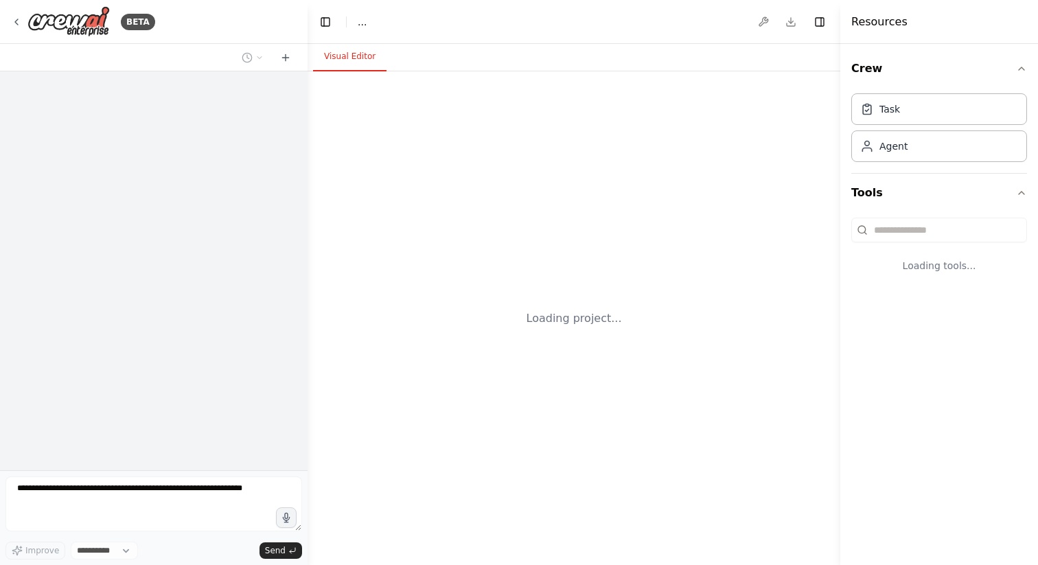
select select "****"
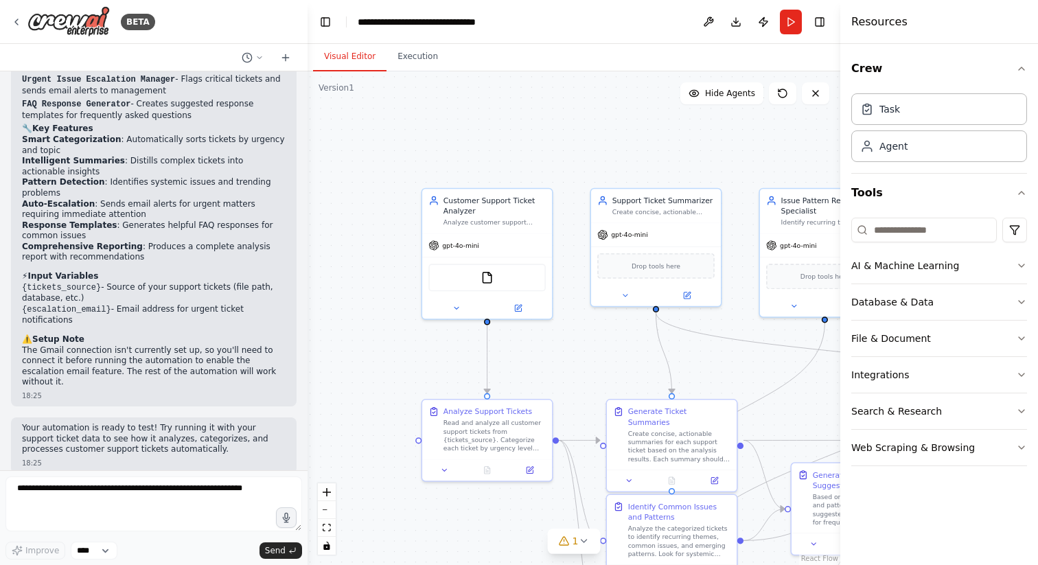
scroll to position [1487, 0]
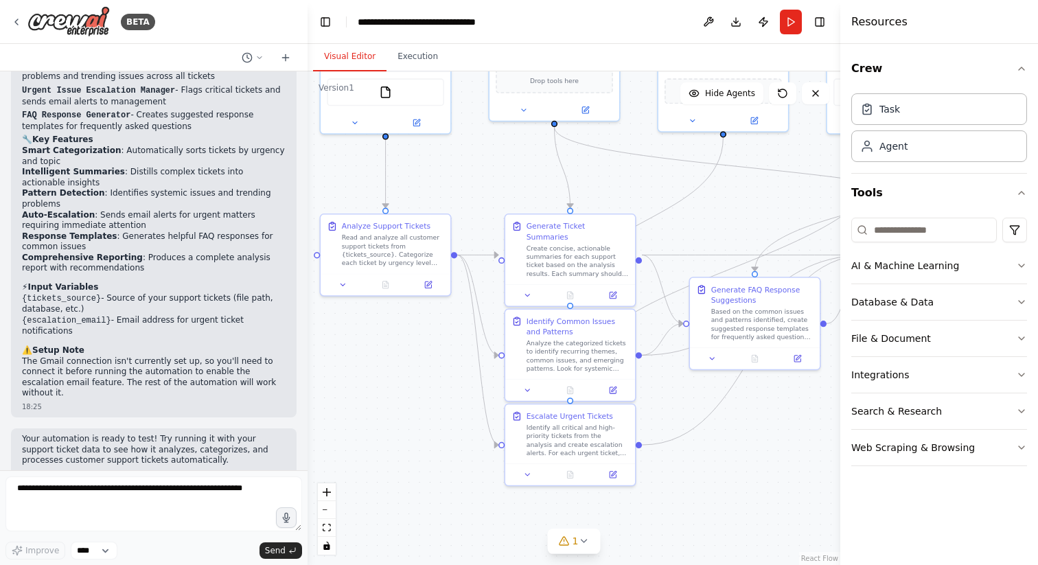
drag, startPoint x: 553, startPoint y: 342, endPoint x: 453, endPoint y: 164, distance: 204.2
click at [451, 157] on div ".deletable-edge-delete-btn { width: 20px; height: 20px; border: 0px solid #ffff…" at bounding box center [574, 318] width 533 height 494
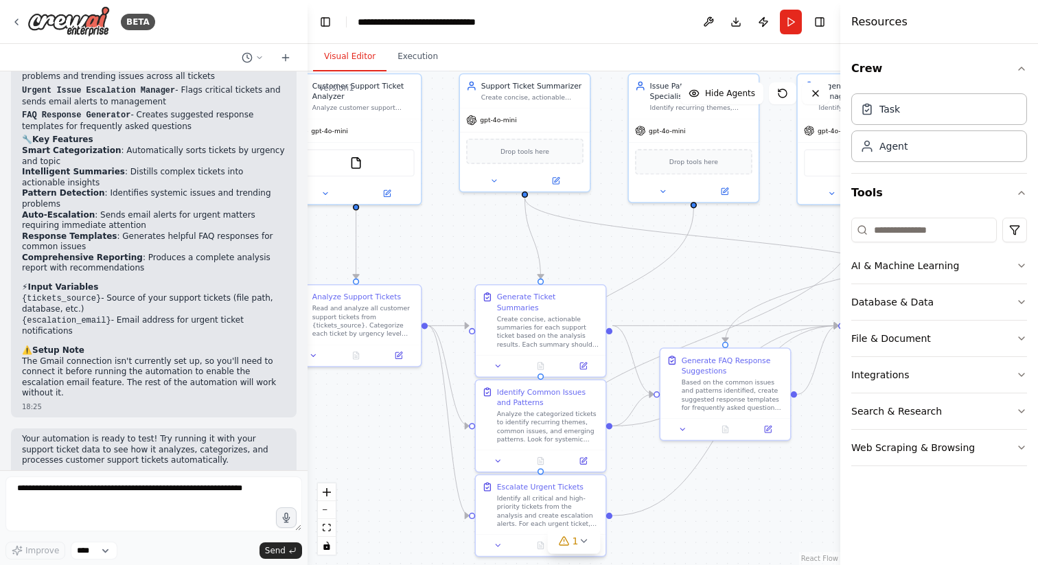
drag, startPoint x: 712, startPoint y: 213, endPoint x: 689, endPoint y: 284, distance: 74.9
click at [689, 284] on div ".deletable-edge-delete-btn { width: 20px; height: 20px; border: 0px solid #ffff…" at bounding box center [574, 318] width 533 height 494
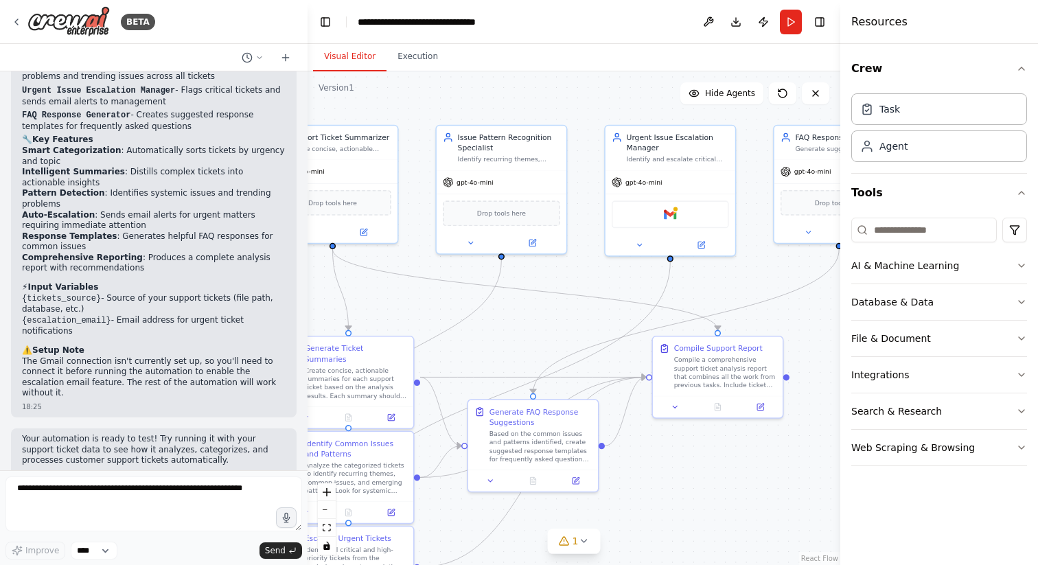
drag, startPoint x: 760, startPoint y: 225, endPoint x: 689, endPoint y: 201, distance: 75.1
click at [685, 198] on div ".deletable-edge-delete-btn { width: 20px; height: 20px; border: 0px solid #ffff…" at bounding box center [574, 318] width 533 height 494
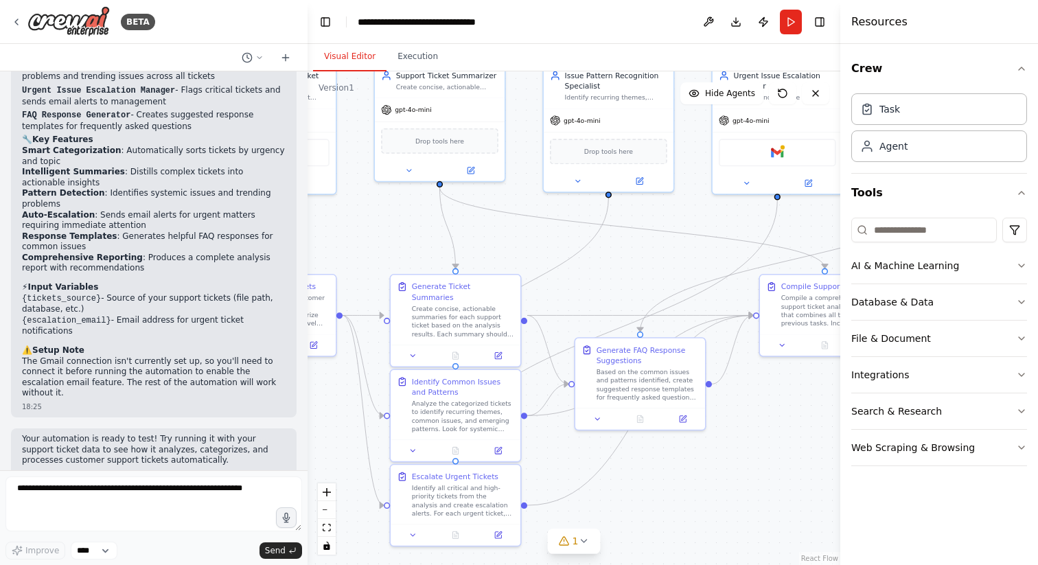
drag, startPoint x: 703, startPoint y: 226, endPoint x: 676, endPoint y: 252, distance: 37.4
click at [676, 252] on div ".deletable-edge-delete-btn { width: 20px; height: 20px; border: 0px solid #ffff…" at bounding box center [574, 318] width 533 height 494
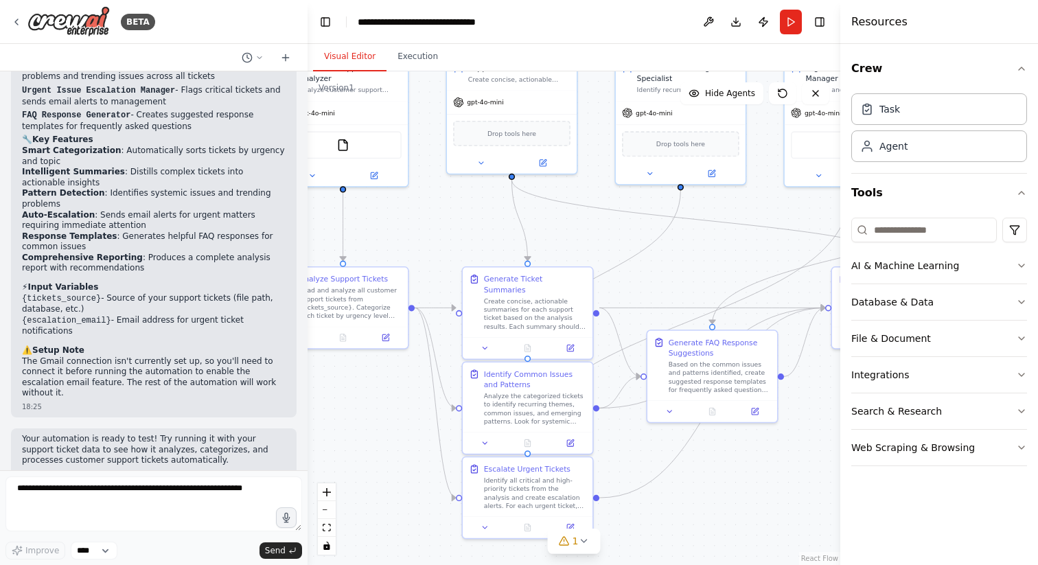
drag, startPoint x: 690, startPoint y: 470, endPoint x: 775, endPoint y: 451, distance: 86.5
click at [775, 451] on div ".deletable-edge-delete-btn { width: 20px; height: 20px; border: 0px solid #ffff…" at bounding box center [574, 318] width 533 height 494
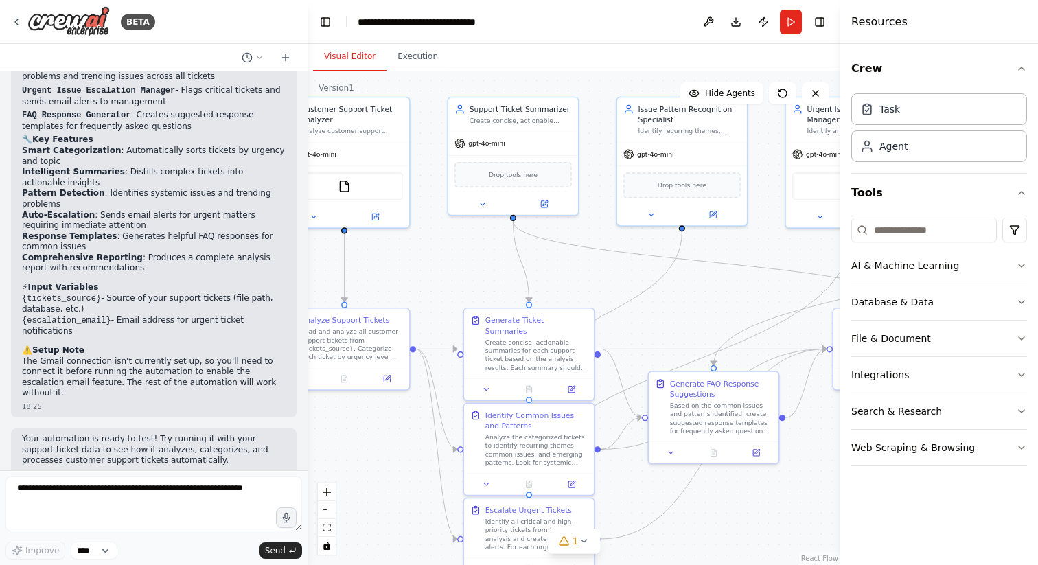
drag, startPoint x: 700, startPoint y: 253, endPoint x: 700, endPoint y: 332, distance: 78.3
click at [700, 334] on div ".deletable-edge-delete-btn { width: 20px; height: 20px; border: 0px solid #ffff…" at bounding box center [574, 318] width 533 height 494
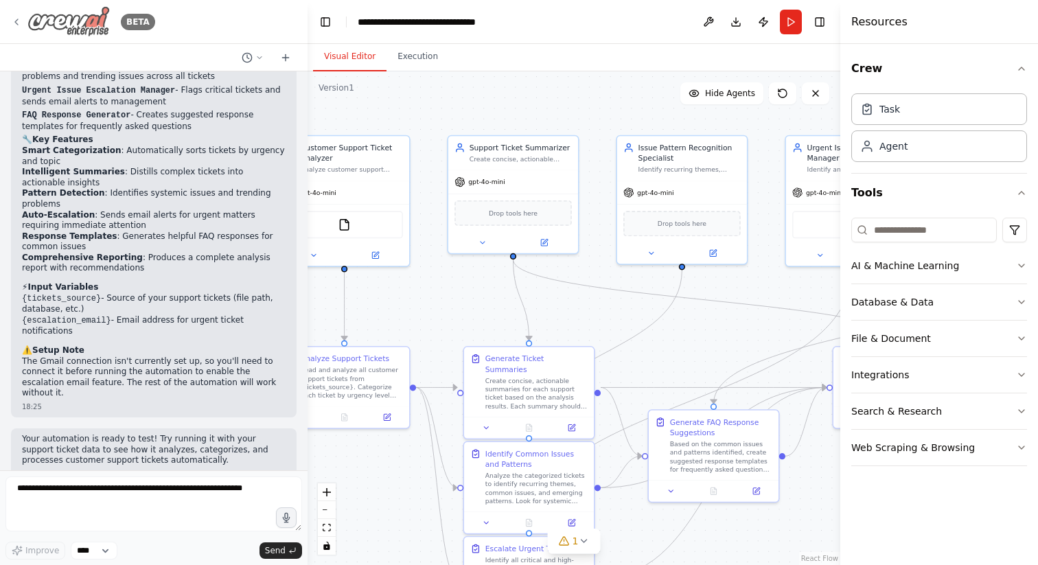
click at [21, 22] on icon at bounding box center [16, 21] width 11 height 11
